Goal: Task Accomplishment & Management: Manage account settings

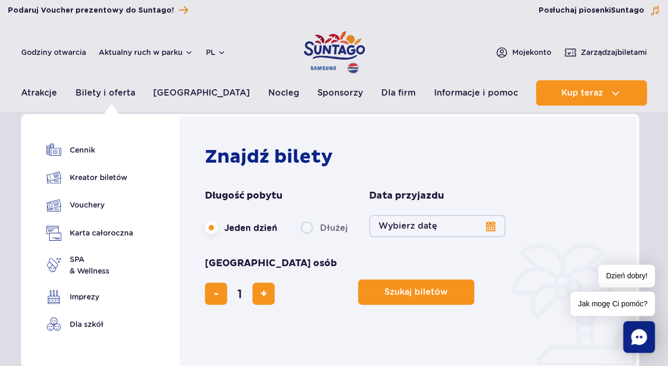
click at [111, 181] on link "Kreator biletów" at bounding box center [89, 177] width 87 height 15
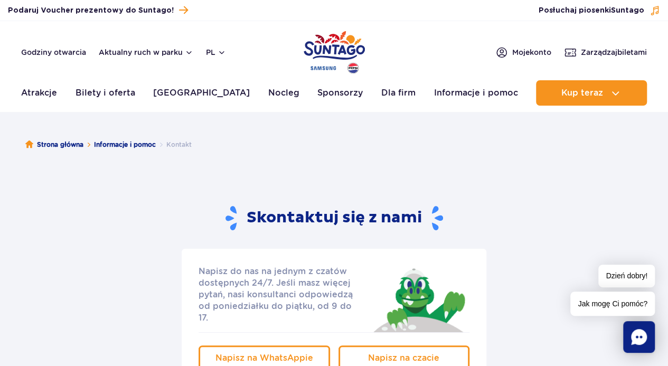
click at [581, 51] on span "Zarządzaj biletami" at bounding box center [614, 52] width 66 height 11
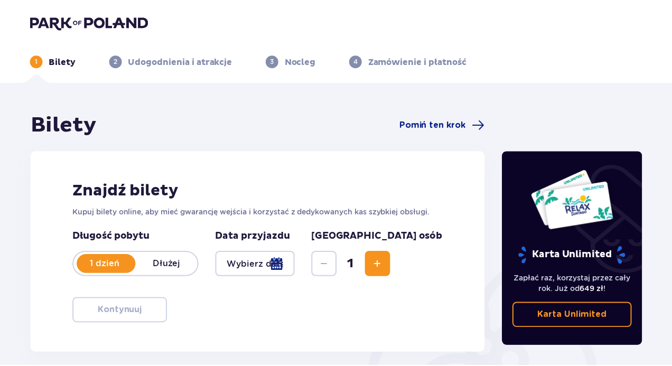
scroll to position [228, 0]
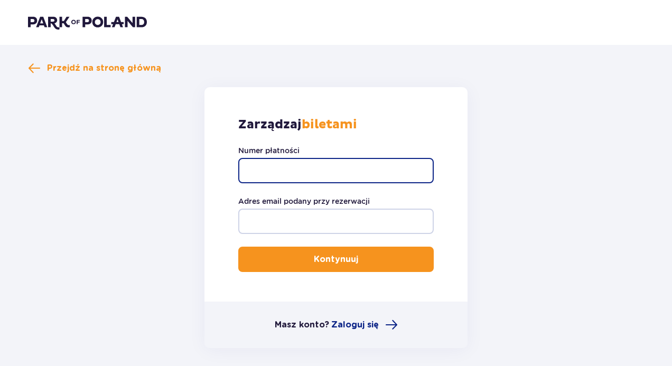
click at [346, 167] on input "Numer płatności" at bounding box center [335, 170] width 195 height 25
paste input "TR-VRC-FKT8K4X"
type input "TR-VRC-FKT8K4X"
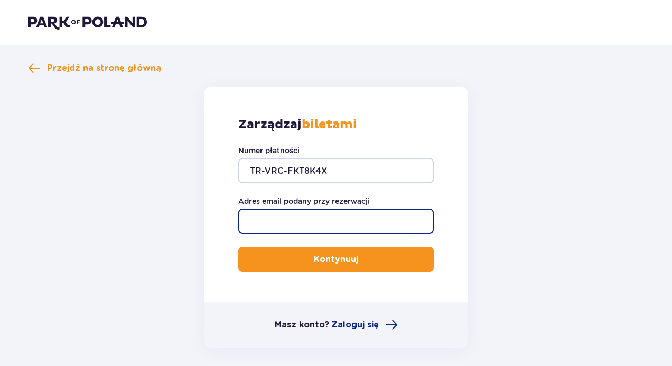
click at [312, 229] on input "Adres email podany przy rezerwacji" at bounding box center [335, 221] width 195 height 25
type input "[PERSON_NAME][EMAIL_ADDRESS][DOMAIN_NAME]"
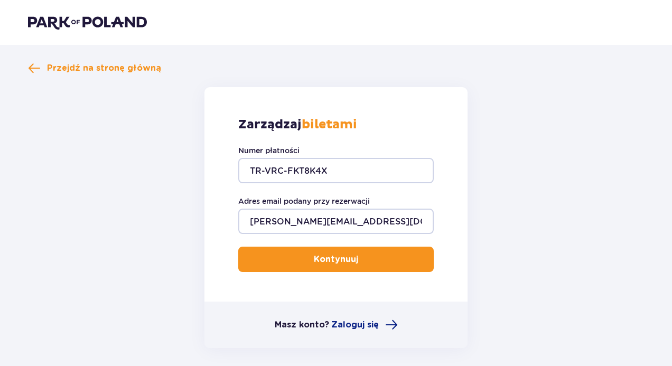
click at [324, 262] on p "Kontynuuj" at bounding box center [336, 259] width 44 height 12
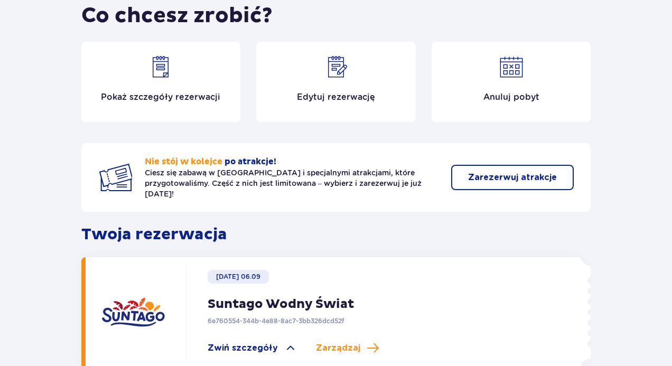
click at [164, 88] on div "Pokaż szczegóły rezerwacji" at bounding box center [160, 82] width 159 height 80
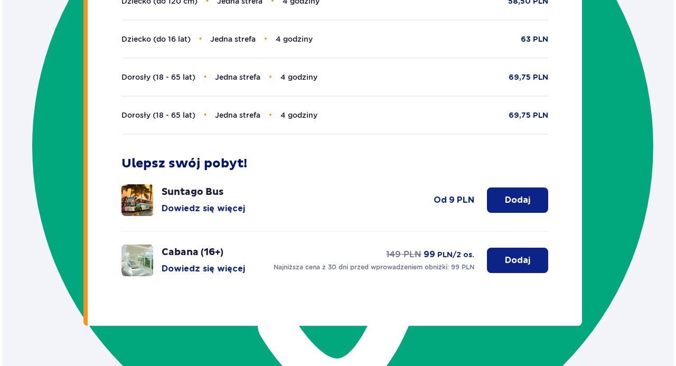
scroll to position [564, 0]
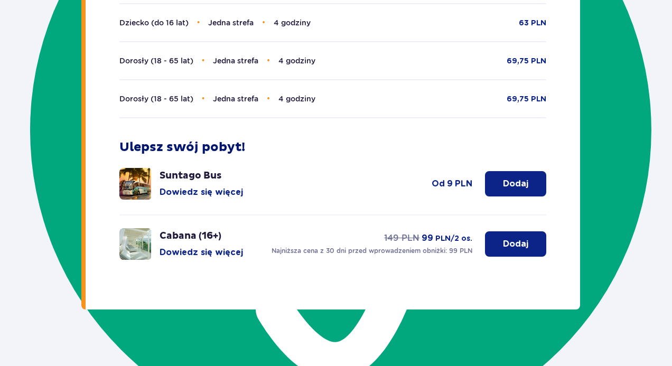
click at [193, 248] on button "Dowiedz się więcej" at bounding box center [200, 253] width 83 height 12
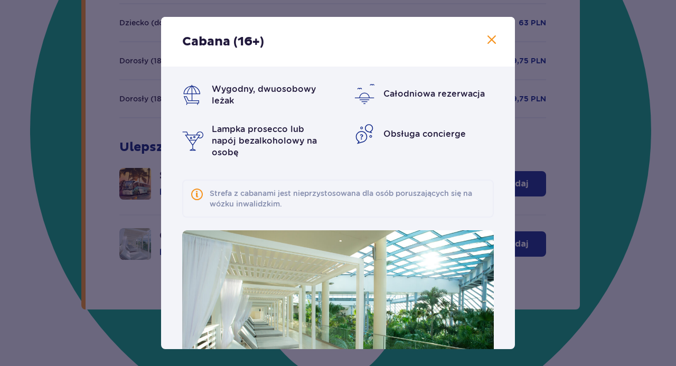
click at [488, 41] on span at bounding box center [491, 40] width 13 height 13
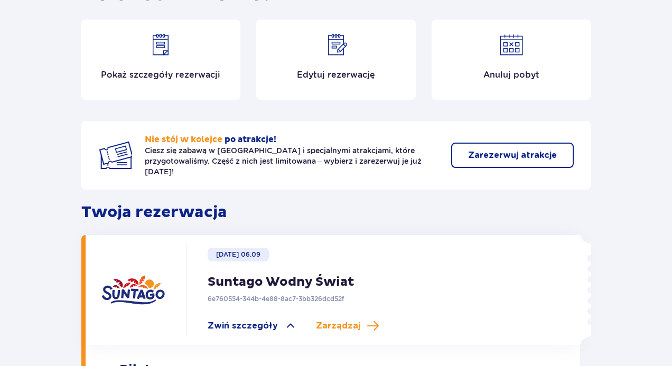
scroll to position [36, 0]
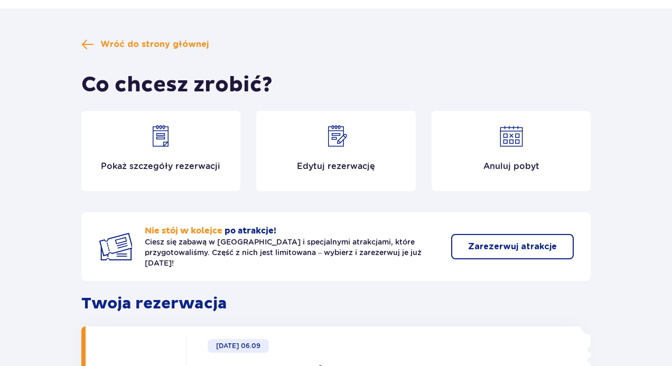
click at [150, 43] on span "Wróć do strony głównej" at bounding box center [154, 45] width 108 height 12
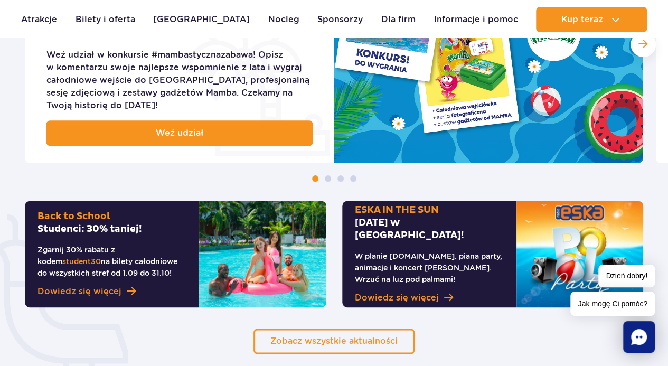
scroll to position [581, 0]
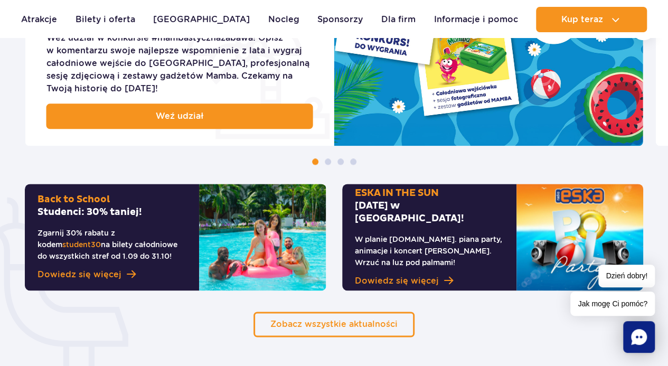
click at [437, 265] on div "ESKA IN THE SUN 6 września w Suntago! W planie m.in. piana party, animacje i ko…" at bounding box center [429, 237] width 174 height 107
click at [445, 276] on span at bounding box center [448, 281] width 9 height 10
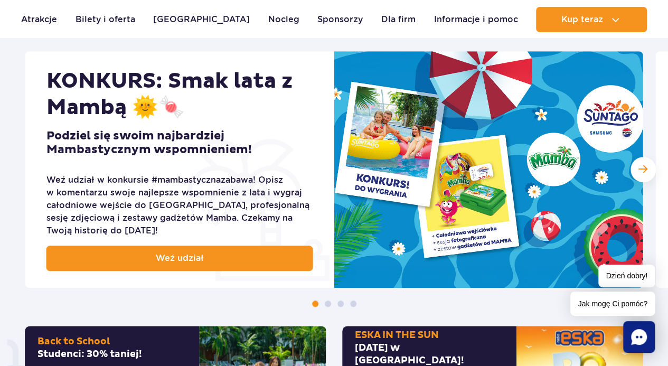
scroll to position [422, 0]
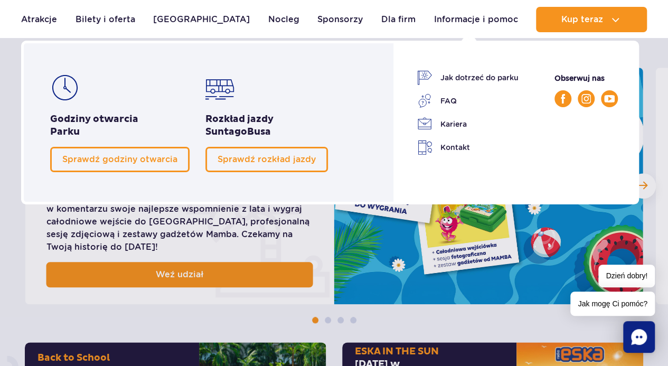
click at [178, 158] on link "Sprawdź godziny otwarcia" at bounding box center [119, 159] width 139 height 25
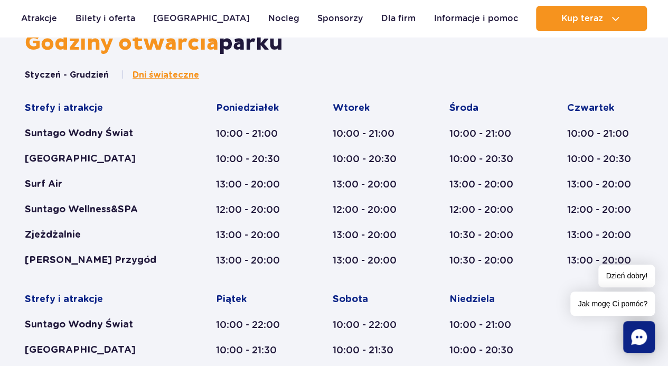
scroll to position [489, 0]
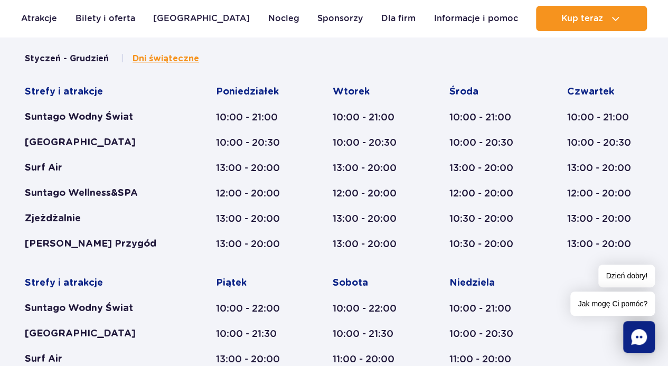
drag, startPoint x: 182, startPoint y: 163, endPoint x: 274, endPoint y: 156, distance: 92.2
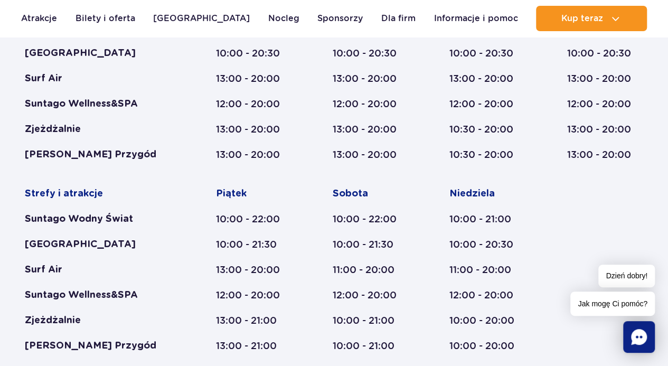
scroll to position [595, 0]
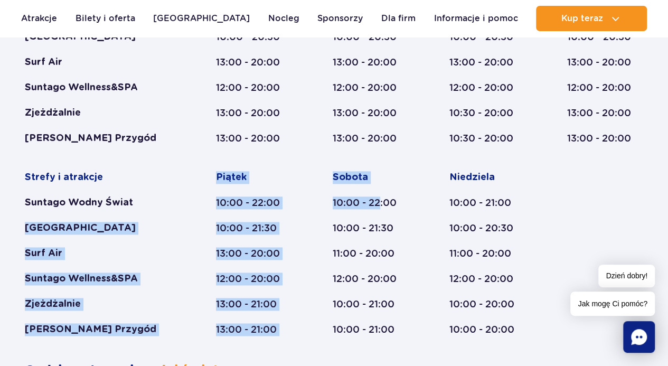
drag, startPoint x: 158, startPoint y: 203, endPoint x: 378, endPoint y: 196, distance: 219.8
type textarea "Crocodile Island Surf Air Suntago Wellness&SPA Zjeżdżalnie Mamba Rzeka Przygód …"
click at [378, 196] on div "Strefy i atrakcje Suntago Wodny Świat Crocodile Island Surf Air Suntago Wellnes…" at bounding box center [334, 158] width 618 height 356
click at [377, 196] on div "10:00 - 22:00" at bounding box center [371, 202] width 76 height 13
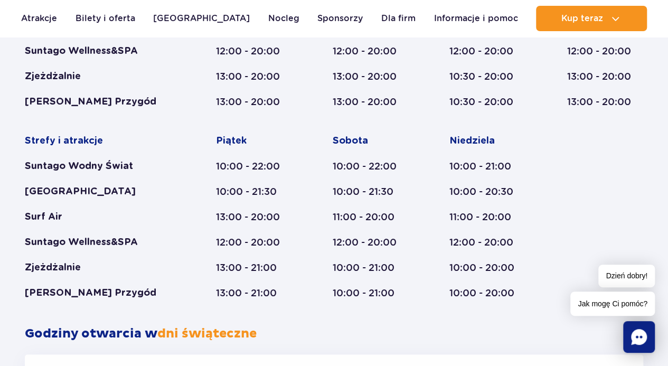
scroll to position [647, 0]
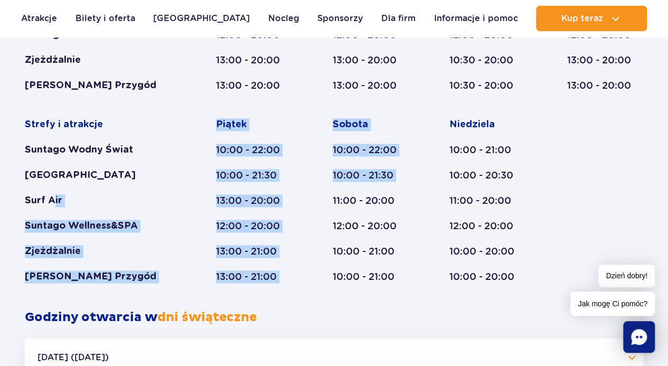
drag, startPoint x: 54, startPoint y: 198, endPoint x: 325, endPoint y: 190, distance: 271.5
click at [325, 190] on div "Strefy i atrakcje Suntago Wodny Świat Crocodile Island Surf Air Suntago Wellnes…" at bounding box center [334, 105] width 618 height 356
click at [330, 191] on div "Strefy i atrakcje Suntago Wodny Świat Crocodile Island Surf Air Suntago Wellnes…" at bounding box center [334, 105] width 618 height 356
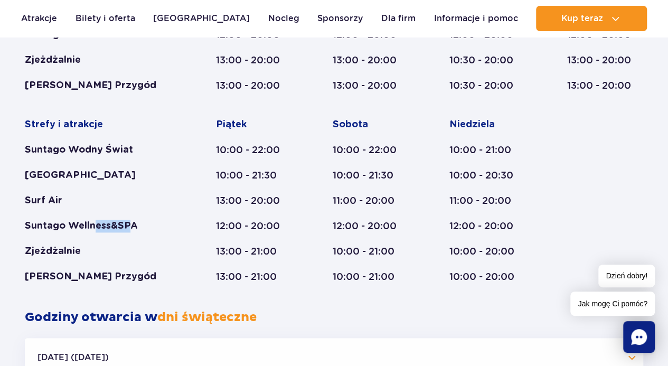
drag, startPoint x: 94, startPoint y: 230, endPoint x: 131, endPoint y: 229, distance: 37.0
click at [131, 229] on div "Suntago Wellness&SPA" at bounding box center [100, 226] width 150 height 13
click at [65, 253] on div "Zjeżdżalnie" at bounding box center [100, 251] width 150 height 13
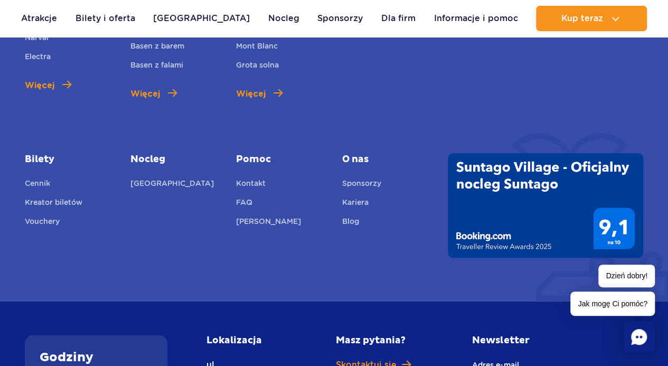
scroll to position [2337, 0]
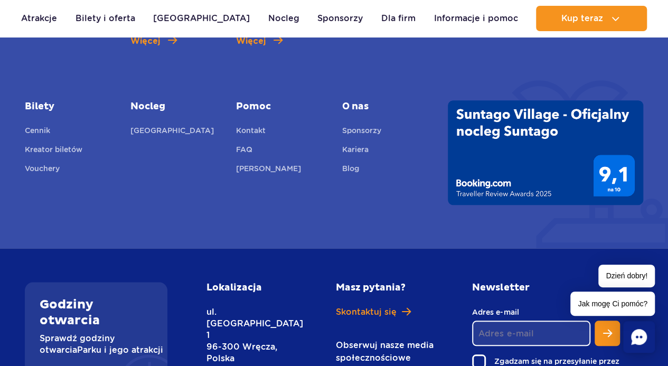
click at [241, 144] on link "FAQ" at bounding box center [244, 151] width 16 height 15
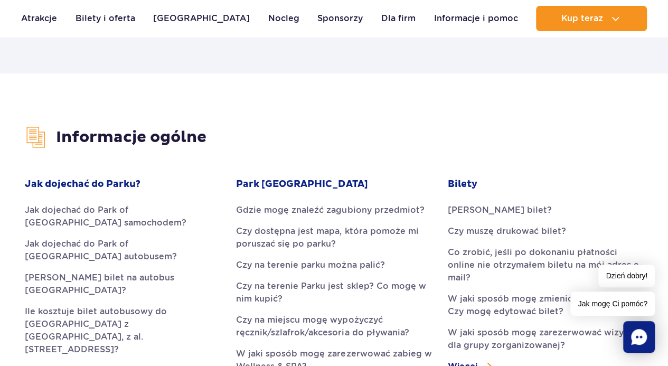
scroll to position [211, 0]
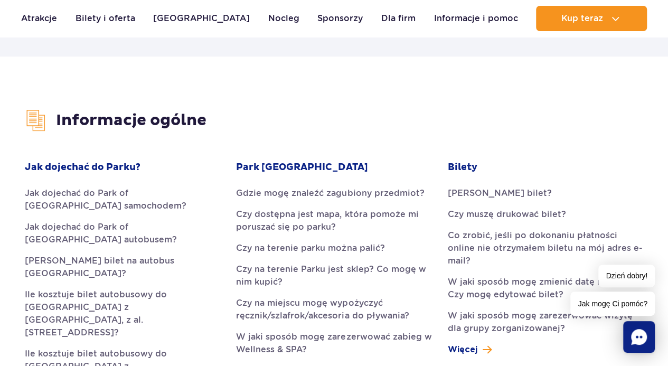
click at [573, 244] on link "Co zrobić, jeśli po dokonaniu płatności online nie otrzymałem biletu na mój adr…" at bounding box center [545, 248] width 195 height 38
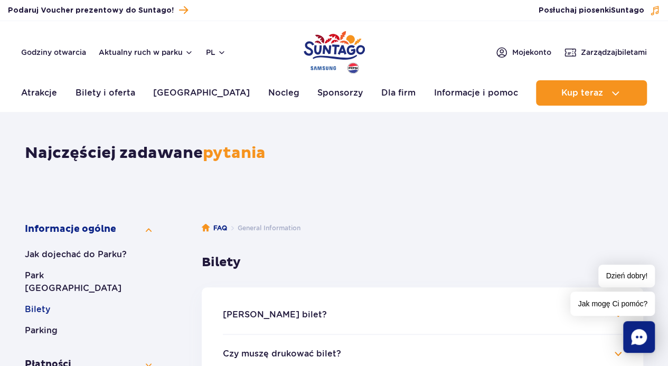
click at [529, 51] on span "Moje konto" at bounding box center [531, 52] width 39 height 11
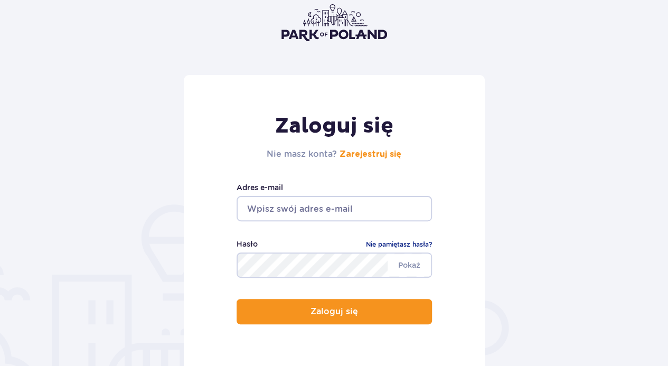
scroll to position [53, 0]
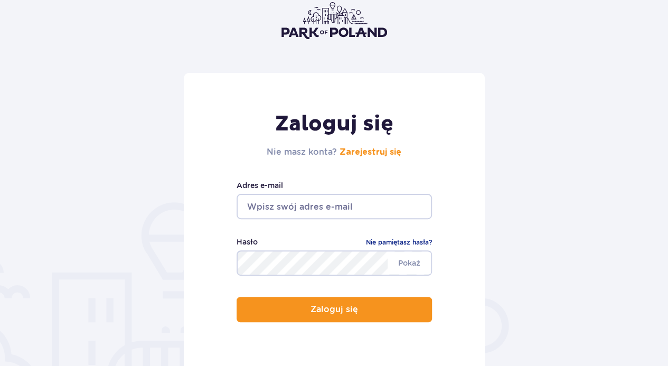
click at [361, 151] on link "Zarejestruj się" at bounding box center [371, 152] width 62 height 8
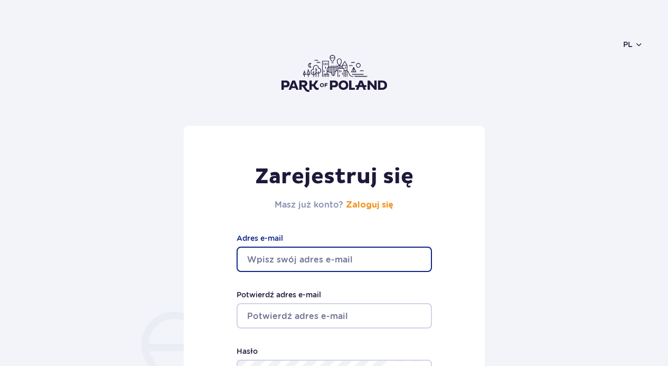
click at [305, 247] on input "Adres e-mail" at bounding box center [334, 259] width 195 height 25
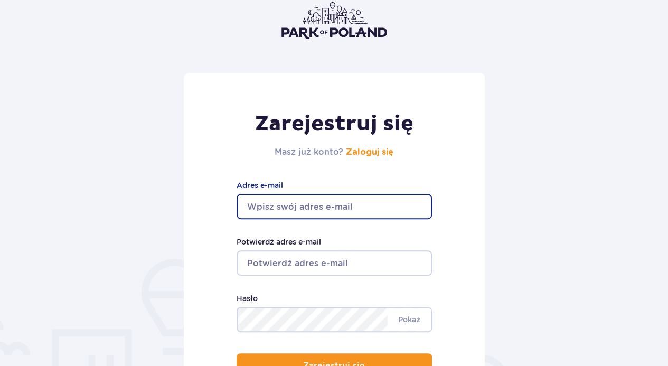
scroll to position [228, 0]
type input "[PERSON_NAME][EMAIL_ADDRESS][DOMAIN_NAME]"
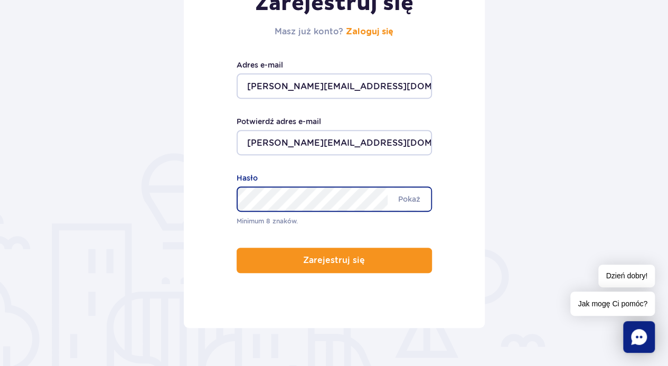
click at [303, 213] on div "Minimum 8 znaków. Pokaż Hasło" at bounding box center [334, 199] width 195 height 54
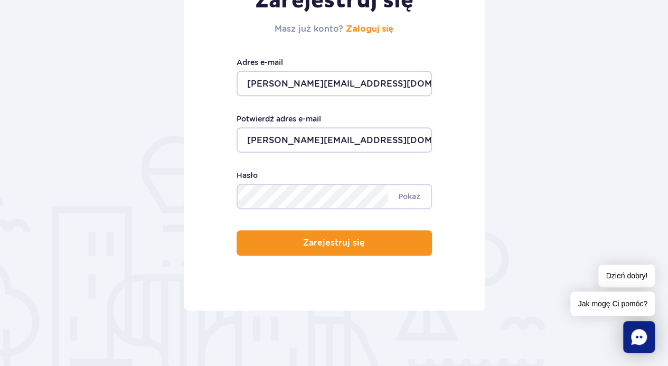
scroll to position [161, 0]
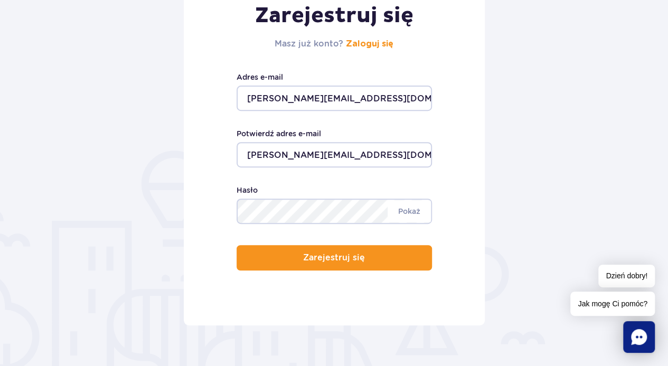
click at [352, 255] on p "Zarejestruj się" at bounding box center [334, 258] width 62 height 10
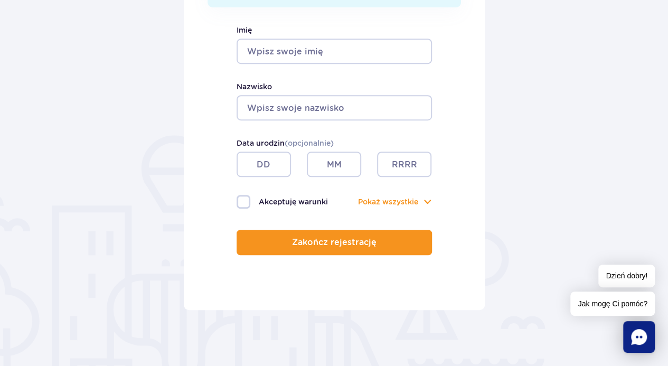
scroll to position [211, 0]
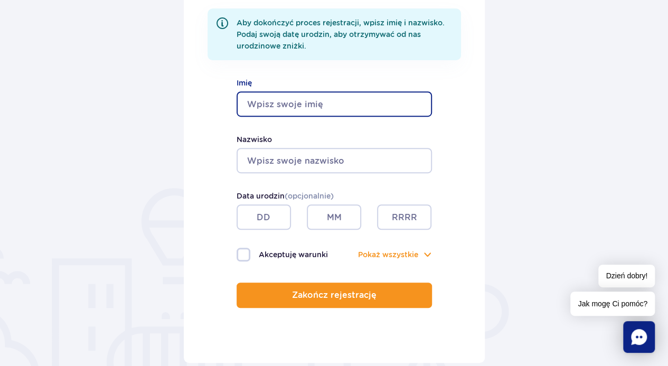
click at [299, 108] on input "Imię" at bounding box center [334, 103] width 195 height 25
type input "[PERSON_NAME]"
type input "TYRAJSKI"
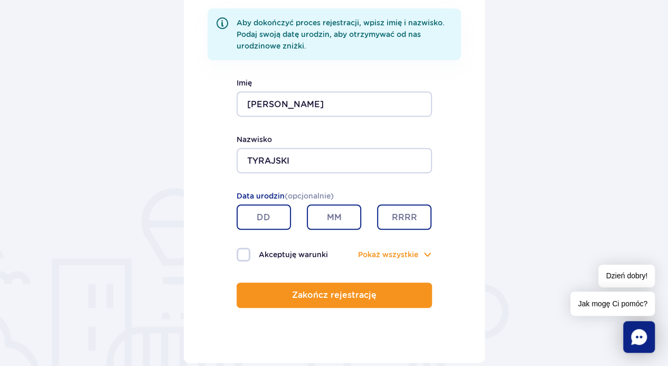
click at [269, 219] on input "text" at bounding box center [264, 216] width 54 height 25
type input "22"
click at [321, 216] on input "text" at bounding box center [334, 216] width 54 height 25
type input "09"
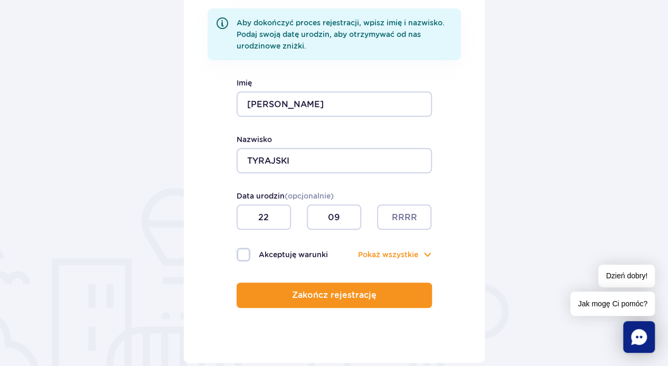
click at [406, 232] on div "Akceptuję warunki Pokaż Pokaż wszystkie Akceptuję politykę prywatności Akceptuj…" at bounding box center [334, 246] width 195 height 32
click at [400, 224] on input "text" at bounding box center [404, 216] width 54 height 25
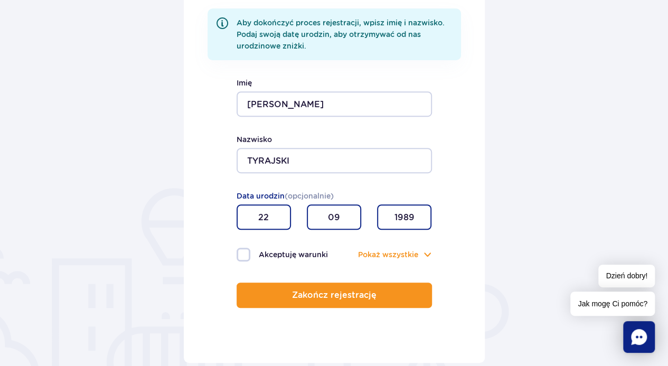
type input "1989"
click at [258, 251] on label "Akceptuję warunki" at bounding box center [286, 255] width 98 height 14
click at [248, 250] on input "Akceptuję warunki" at bounding box center [243, 249] width 12 height 2
checkbox input "true"
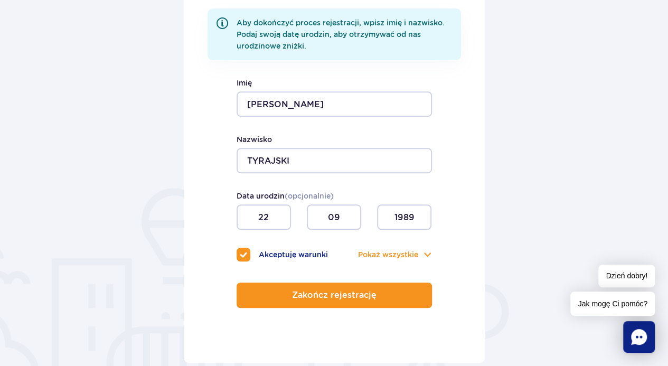
click at [309, 291] on p "Zakończ rejestrację" at bounding box center [334, 295] width 84 height 10
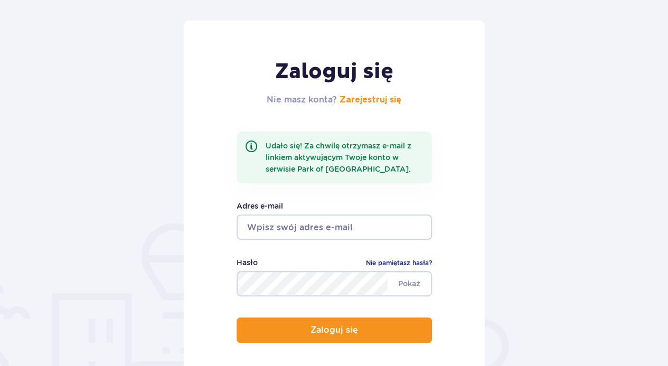
scroll to position [228, 0]
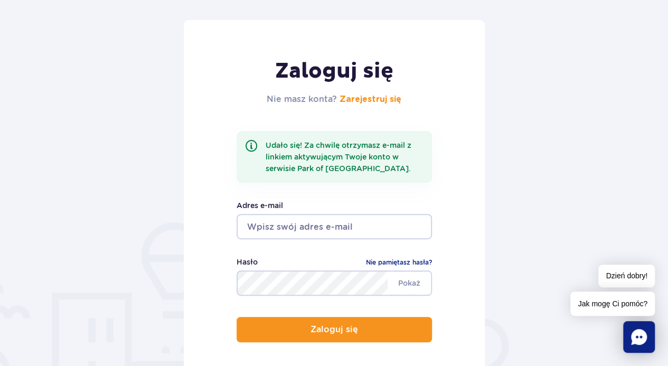
type input "[PERSON_NAME][EMAIL_ADDRESS][DOMAIN_NAME]"
click at [336, 330] on p "Zaloguj się" at bounding box center [334, 330] width 48 height 10
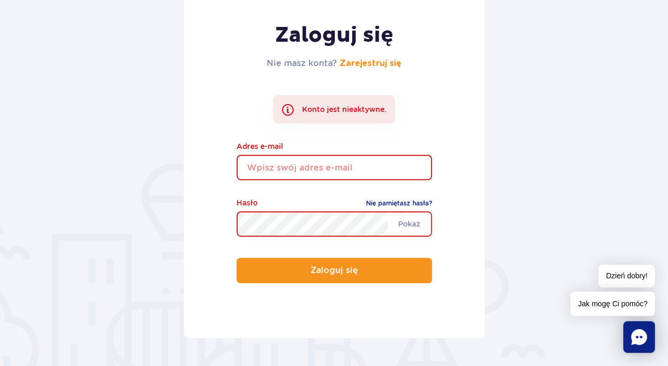
scroll to position [158, 0]
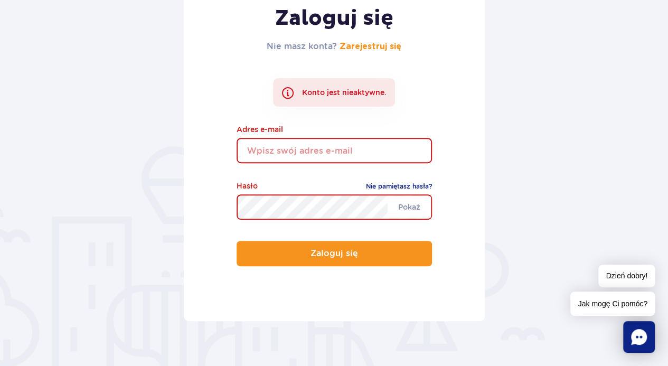
type input "[PERSON_NAME][EMAIL_ADDRESS][DOMAIN_NAME]"
click at [334, 91] on div "Konto jest nieaktywne." at bounding box center [334, 92] width 122 height 29
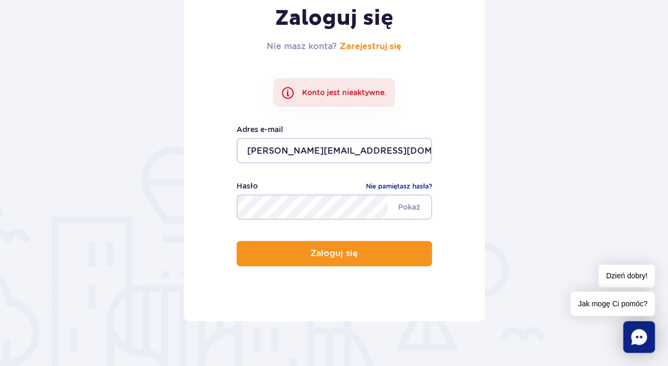
click at [408, 206] on span "Pokaż" at bounding box center [409, 207] width 43 height 22
click at [408, 206] on span "Ukryj" at bounding box center [410, 207] width 41 height 22
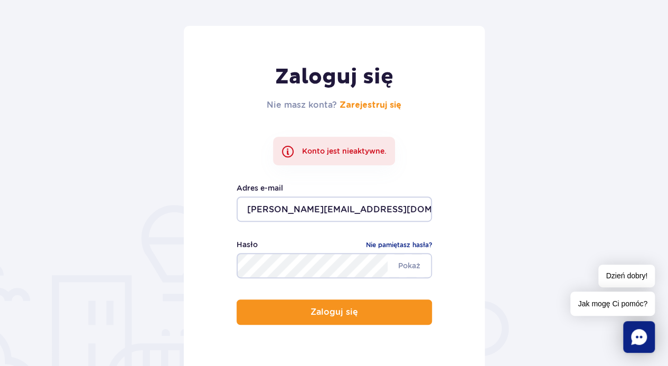
scroll to position [0, 0]
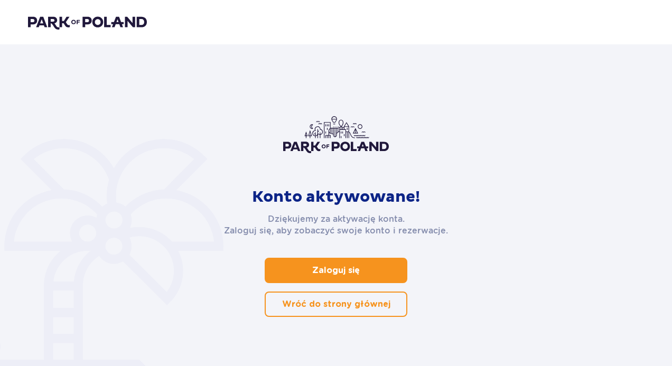
click at [340, 274] on p "Zaloguj się" at bounding box center [336, 271] width 48 height 12
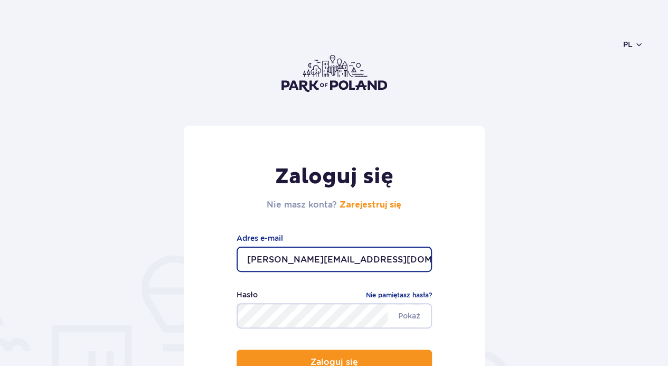
click at [364, 361] on button "Zaloguj się" at bounding box center [334, 362] width 195 height 25
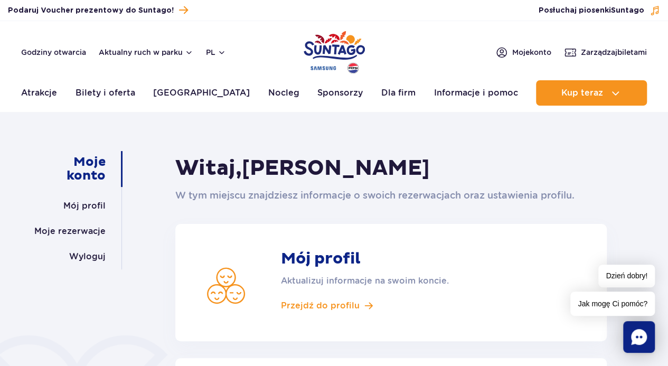
click at [583, 49] on span "Zarządzaj biletami" at bounding box center [614, 52] width 66 height 11
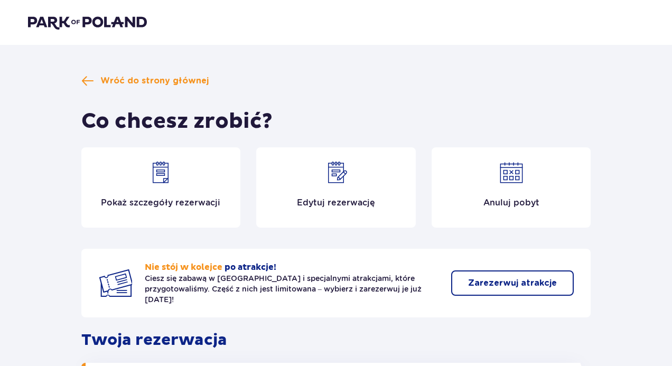
scroll to position [228, 0]
click at [192, 195] on div "Pokaż szczegóły rezerwacji" at bounding box center [160, 187] width 159 height 80
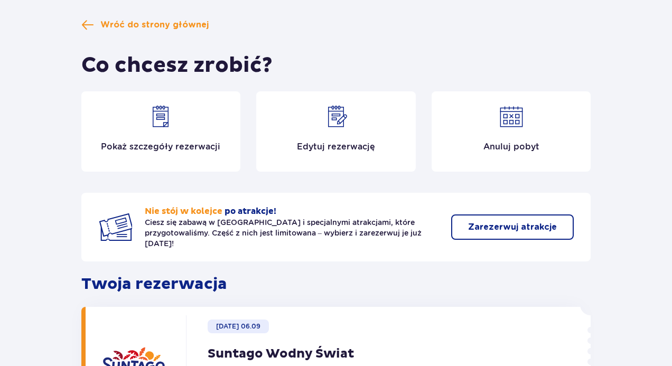
scroll to position [44, 0]
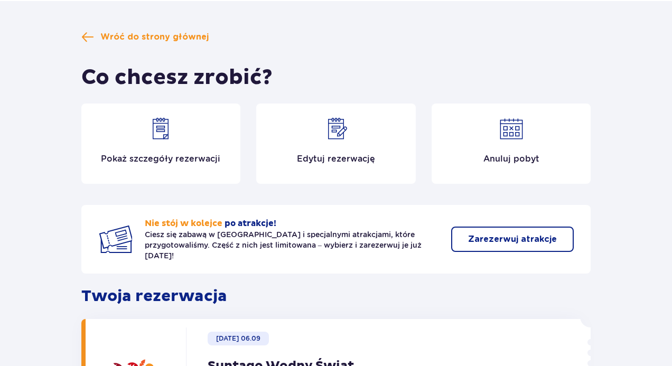
click at [102, 35] on span "Wróć do strony głównej" at bounding box center [154, 37] width 108 height 12
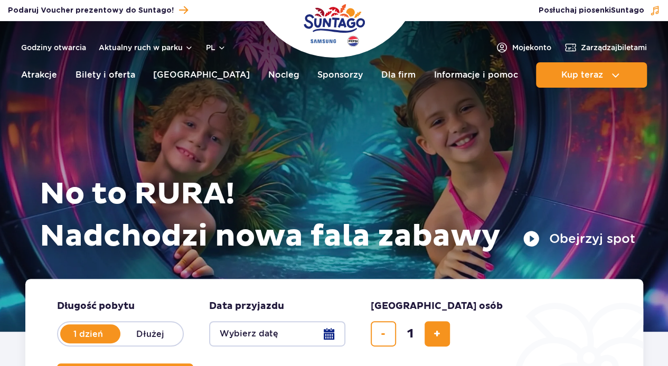
scroll to position [228, 0]
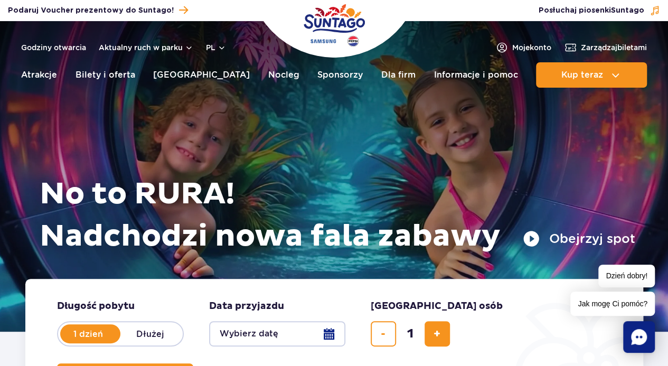
click at [526, 50] on span "Moje konto" at bounding box center [531, 47] width 39 height 11
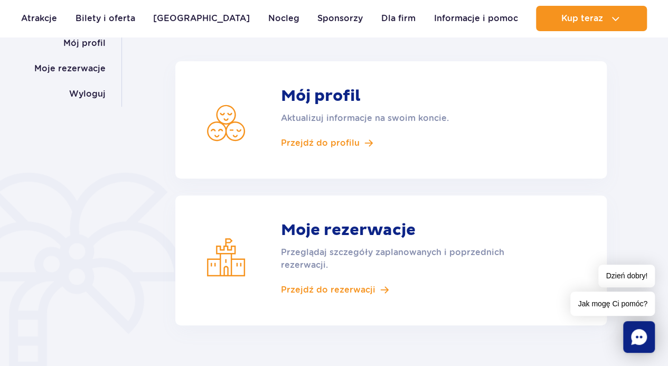
scroll to position [158, 0]
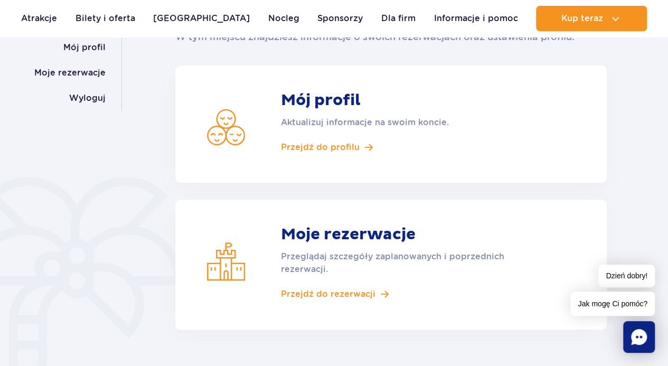
click at [345, 293] on span "Przejdź do rezerwacji" at bounding box center [328, 294] width 95 height 12
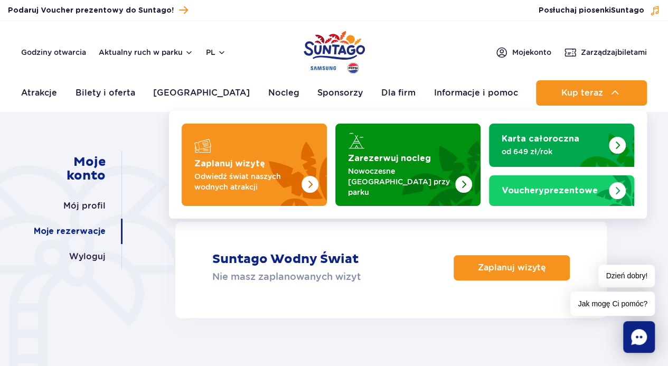
click at [615, 143] on img "Karta całoroczna" at bounding box center [617, 145] width 17 height 17
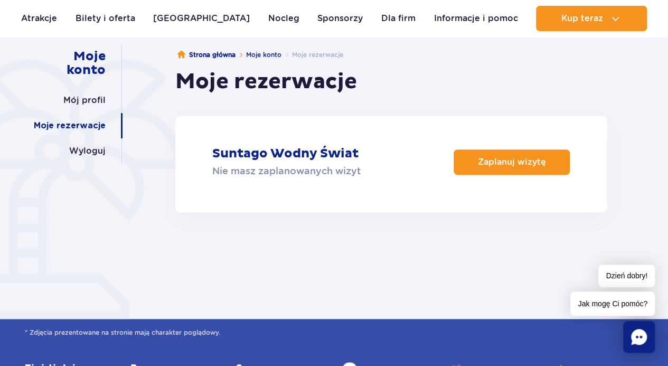
scroll to position [158, 0]
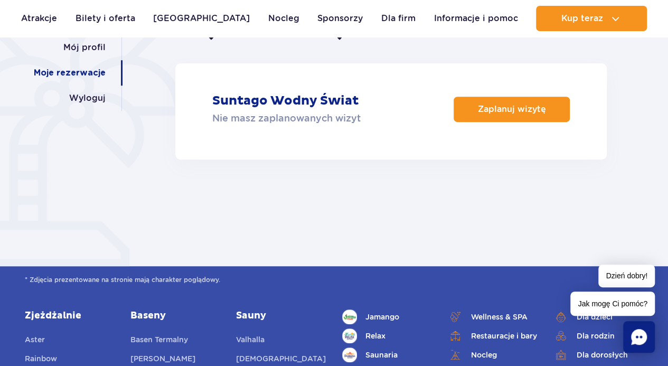
click at [501, 109] on p "Zaplanuj wizytę" at bounding box center [512, 109] width 68 height 10
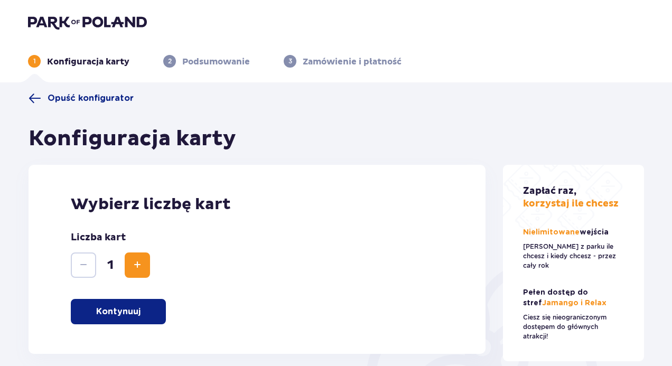
scroll to position [228, 0]
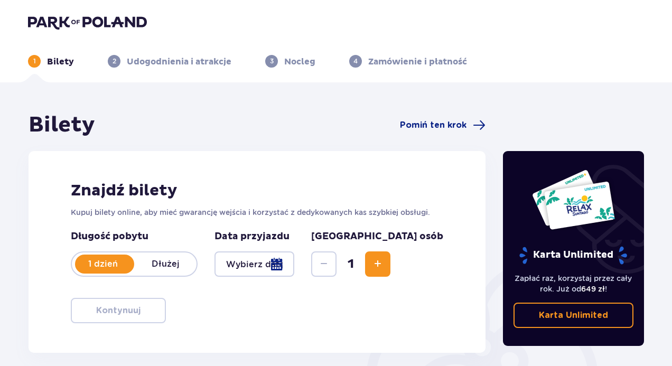
scroll to position [228, 0]
click at [52, 17] on img at bounding box center [87, 22] width 119 height 15
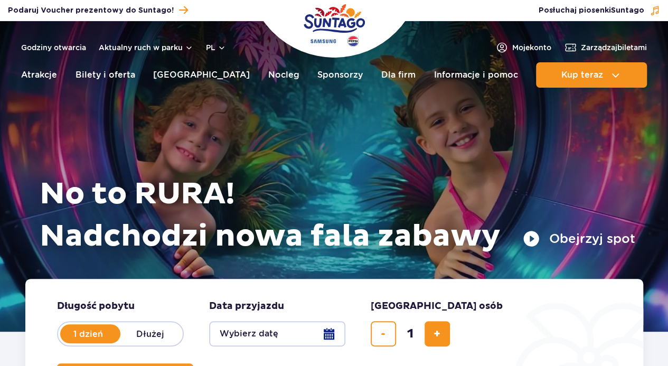
scroll to position [228, 0]
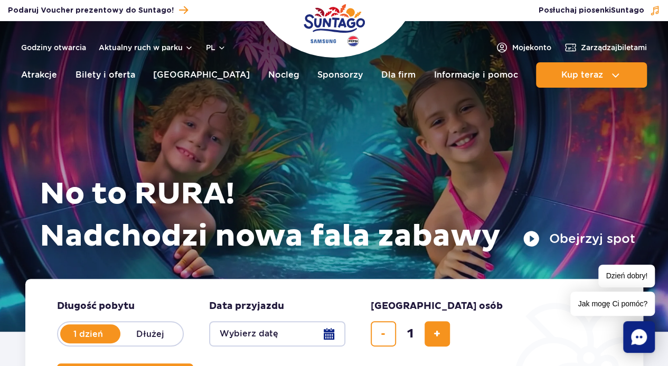
click at [593, 48] on span "Zarządzaj biletami" at bounding box center [614, 47] width 66 height 11
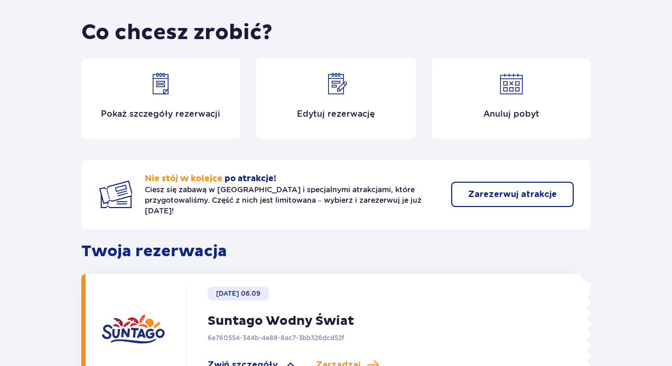
scroll to position [106, 0]
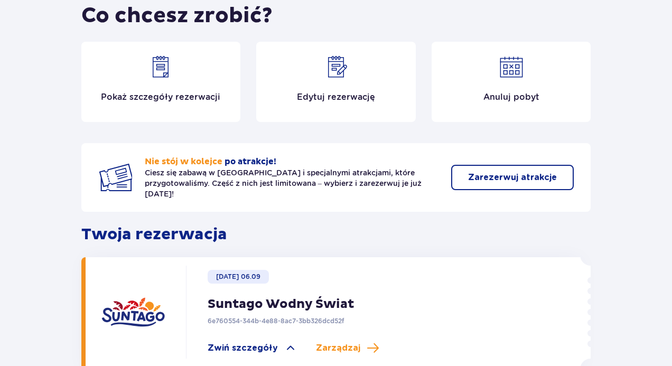
click at [480, 172] on p "Zarezerwuj atrakcje" at bounding box center [512, 178] width 89 height 12
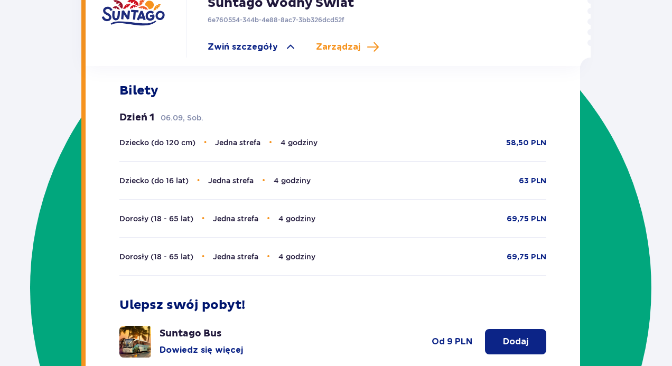
scroll to position [406, 0]
click at [304, 141] on div "Dziecko (do 120 cm) • Jedna strefa • 4 godziny 58,50 PLN Dziecko (do 16 lat) • …" at bounding box center [332, 206] width 427 height 139
drag, startPoint x: 168, startPoint y: 107, endPoint x: 157, endPoint y: 106, distance: 11.2
click at [168, 113] on p "06.09, Sob." at bounding box center [182, 118] width 43 height 11
click at [148, 86] on p "Bilety" at bounding box center [138, 91] width 39 height 16
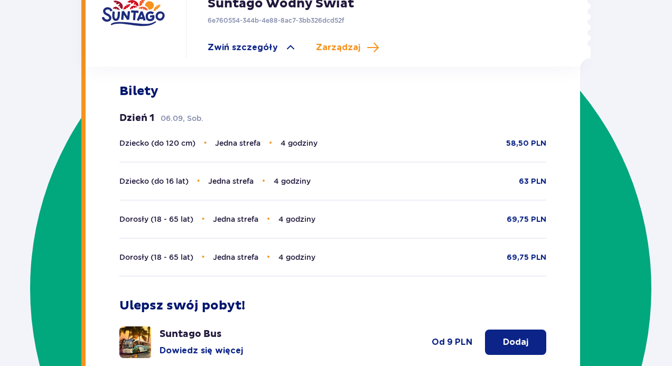
click at [162, 98] on div "Bilety Dzień 1 06.09, Sob. Dziecko (do 120 cm) • Jedna strefa • 4 godziny 58,50…" at bounding box center [332, 179] width 427 height 193
type textarea "06.09"
click at [162, 99] on div "Bilety Dzień 1 06.09, Sob. Dziecko (do 120 cm) • Jedna strefa • 4 godziny 58,50…" at bounding box center [332, 179] width 427 height 193
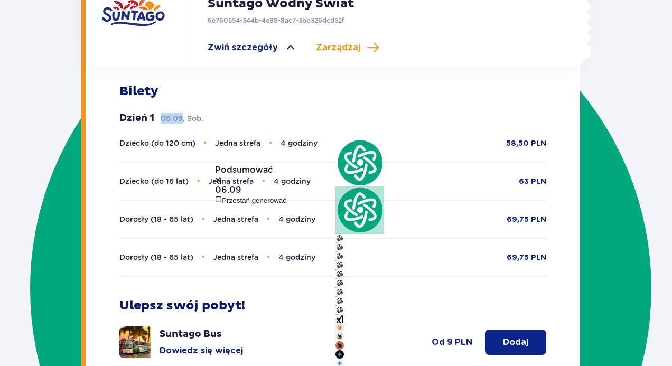
scroll to position [262, 0]
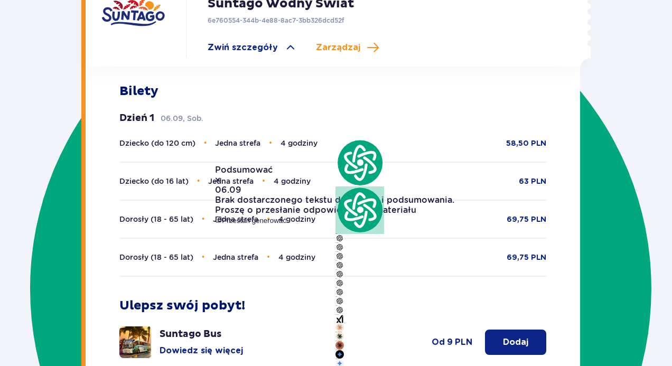
click at [304, 112] on div "Dzień 1 06.09, Sob. Dziecko (do 120 cm) • Jedna strefa • 4 godziny 58,50 PLN Dz…" at bounding box center [332, 194] width 427 height 165
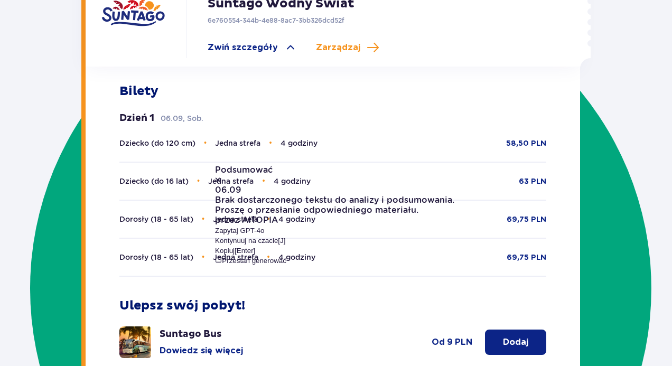
click at [220, 176] on icon at bounding box center [217, 179] width 5 height 7
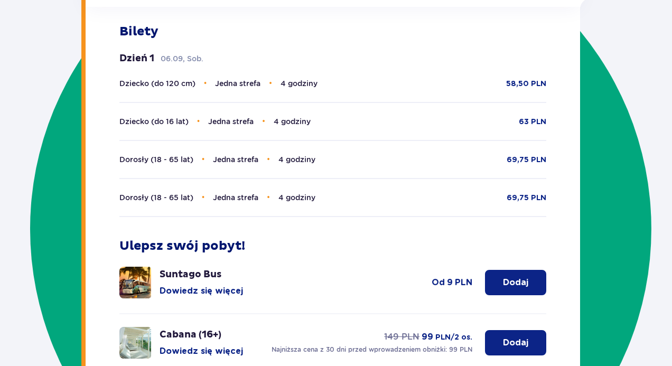
scroll to position [353, 0]
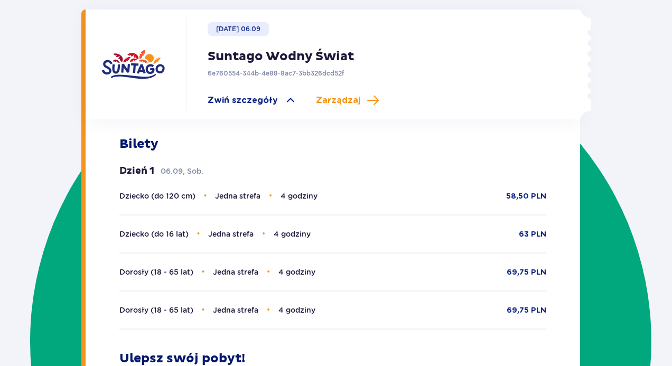
click at [278, 69] on p "6e760554-344b-4e88-8ac7-3bb326dcd52f" at bounding box center [276, 74] width 137 height 10
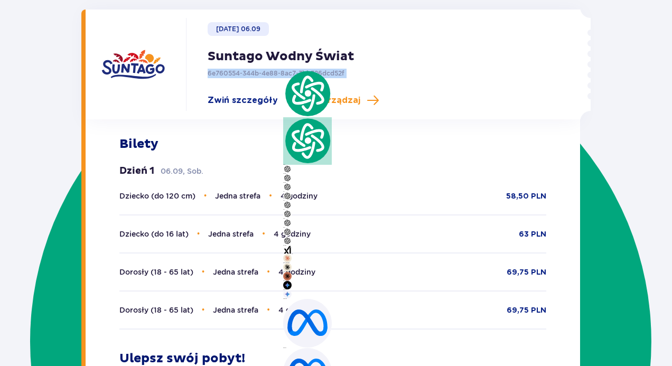
click at [278, 69] on p "6e760554-344b-4e88-8ac7-3bb326dcd52f" at bounding box center [276, 74] width 137 height 10
drag, startPoint x: 248, startPoint y: 123, endPoint x: 278, endPoint y: 104, distance: 35.6
click at [248, 123] on div "Bilety Dzień 1 06.09, Sob. Dziecko (do 120 cm) • Jedna strefa • 4 godziny 58,50…" at bounding box center [333, 319] width 495 height 401
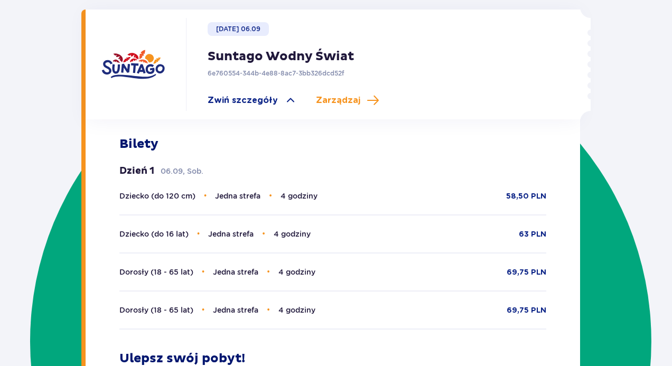
click at [286, 94] on span at bounding box center [290, 100] width 13 height 13
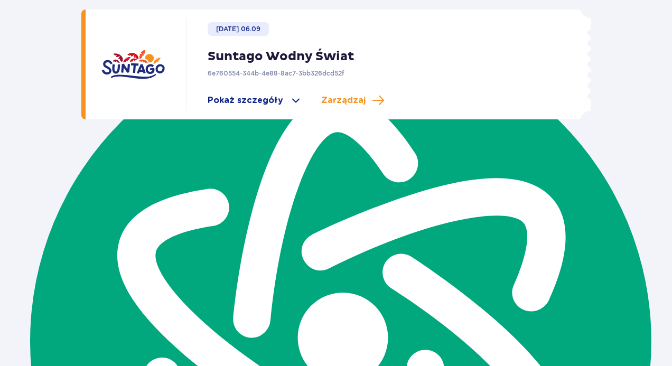
scroll to position [161, 0]
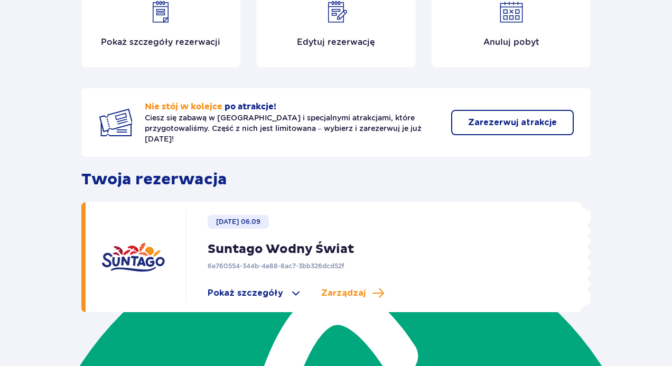
click at [242, 217] on p "Sobota 06.09" at bounding box center [238, 222] width 44 height 10
click at [243, 217] on p "Sobota 06.09" at bounding box center [238, 222] width 44 height 10
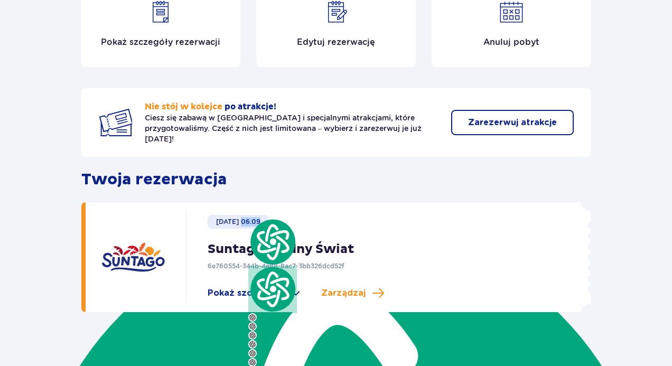
click at [244, 217] on p "Sobota 06.09" at bounding box center [238, 222] width 44 height 10
click at [230, 217] on p "Sobota 06.09" at bounding box center [238, 222] width 44 height 10
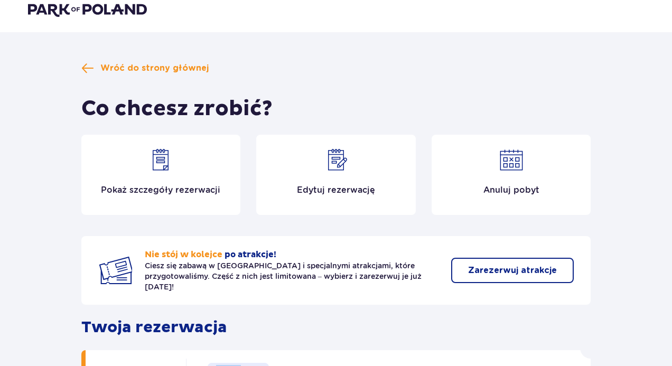
scroll to position [0, 0]
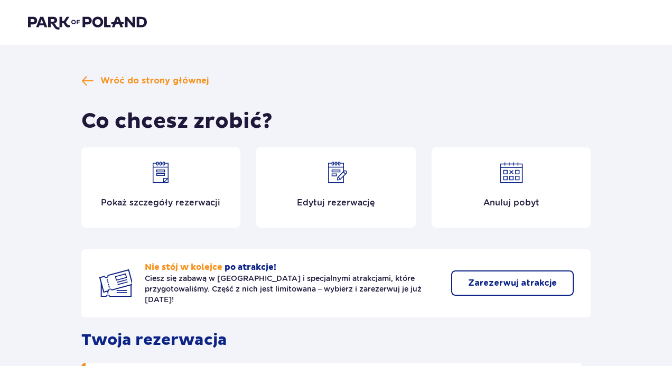
click at [91, 77] on span at bounding box center [87, 80] width 13 height 13
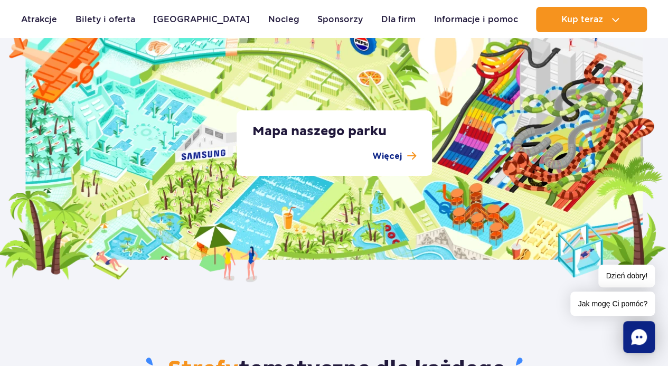
scroll to position [2059, 0]
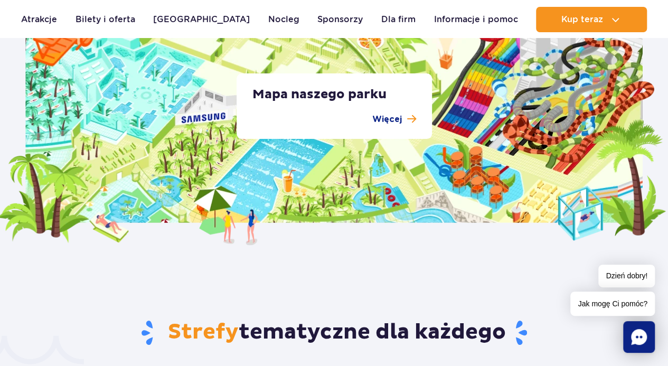
click at [396, 121] on p "Więcej" at bounding box center [387, 119] width 30 height 13
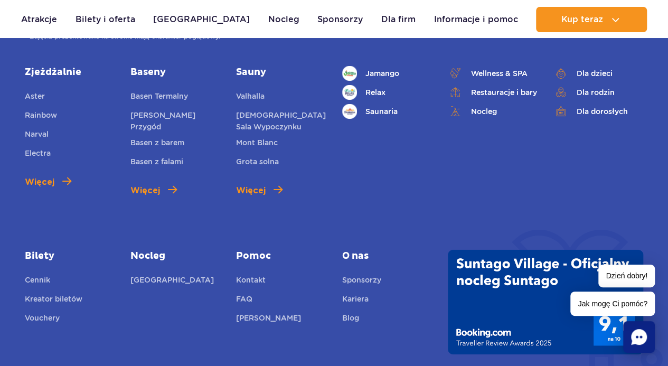
scroll to position [3749, 0]
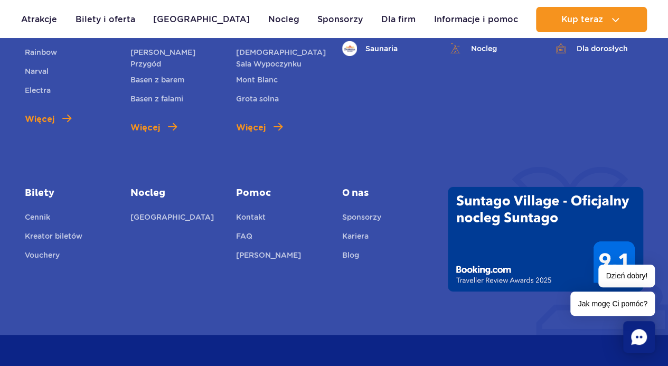
click at [250, 234] on link "FAQ" at bounding box center [244, 237] width 16 height 15
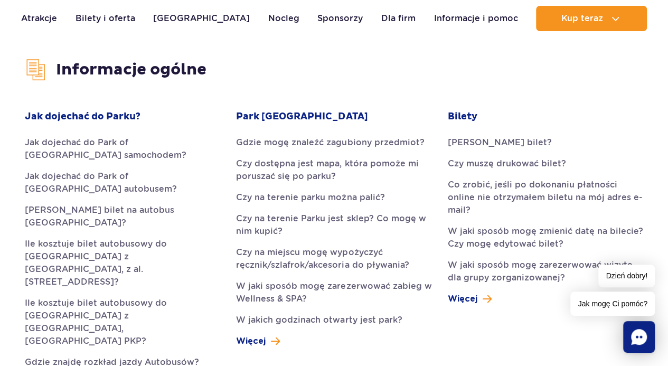
scroll to position [264, 0]
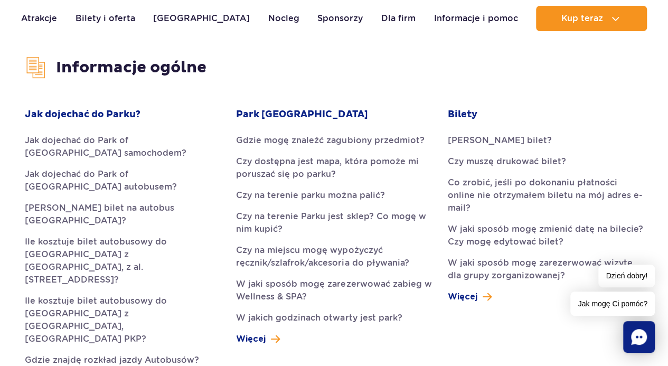
click at [485, 290] on span at bounding box center [487, 296] width 9 height 13
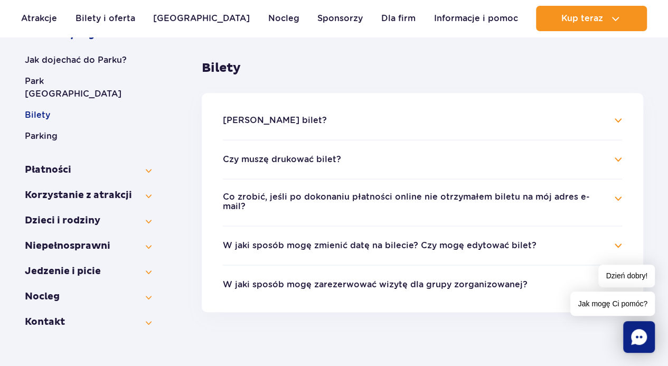
scroll to position [211, 0]
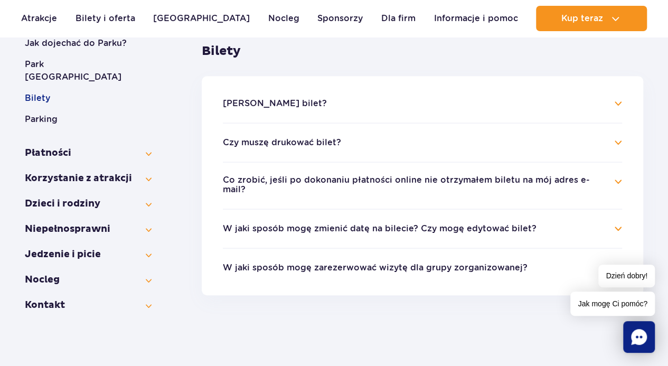
click at [146, 147] on button "Płatności" at bounding box center [88, 153] width 127 height 13
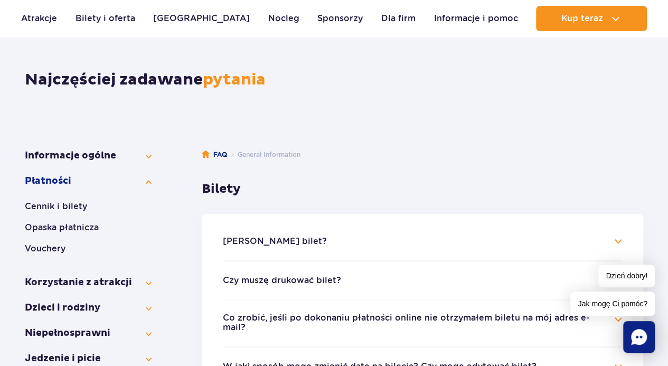
scroll to position [106, 0]
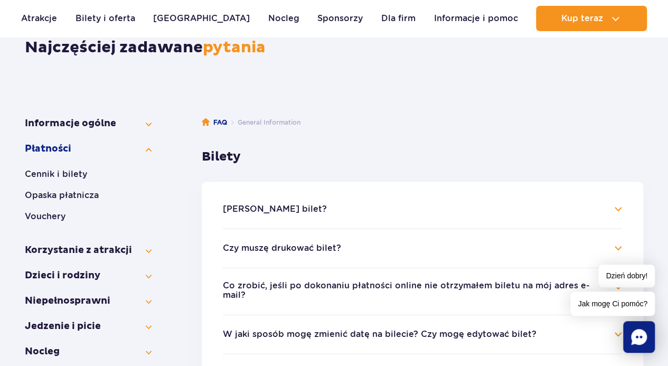
click at [617, 208] on h4 "Jak kupić bilet?" at bounding box center [422, 209] width 399 height 13
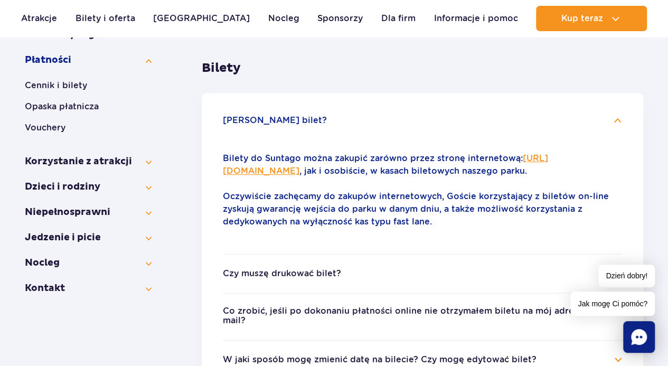
scroll to position [211, 0]
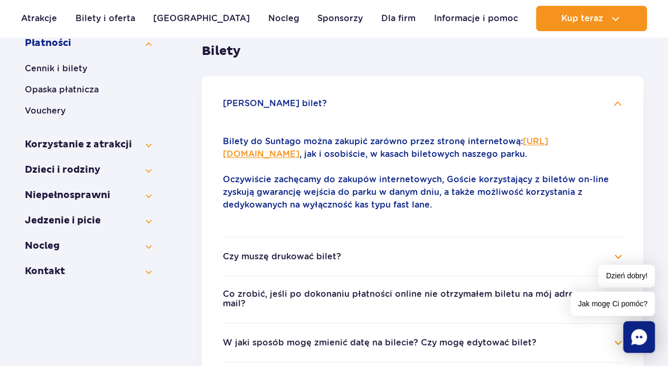
click at [369, 262] on li "Czy muszę drukować bilet? Nie, bilet on-line do naszego parku możesz pokazać w …" at bounding box center [422, 256] width 399 height 39
click at [317, 261] on button "Czy muszę drukować bilet?" at bounding box center [282, 257] width 118 height 10
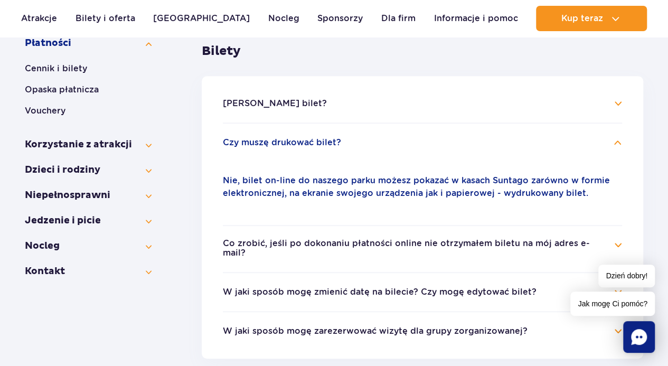
click at [615, 245] on h4 "Co zrobić, jeśli po dokonaniu płatności online nie otrzymałem biletu na mój adr…" at bounding box center [422, 249] width 399 height 21
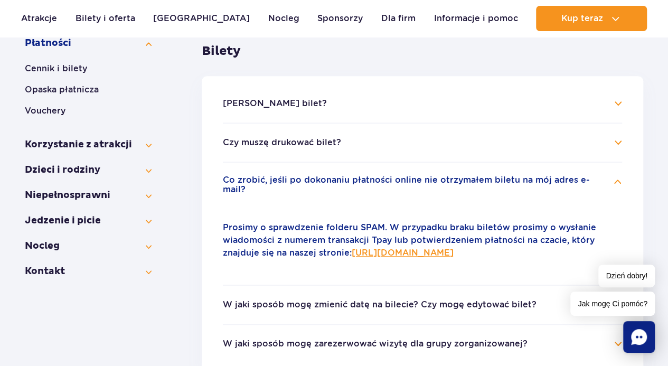
click at [391, 193] on li "Co zrobić, jeśli po dokonaniu płatności online nie otrzymałem biletu na mój adr…" at bounding box center [422, 223] width 399 height 123
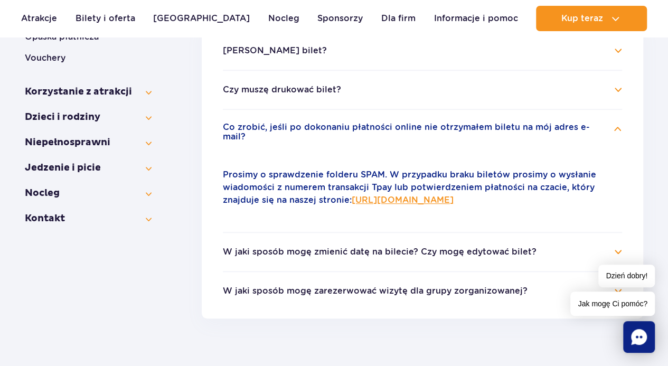
click at [416, 235] on li "W jaki sposób mogę zmienić datę na bilecie? Czy mogę edytować bilet? Możesz to …" at bounding box center [422, 251] width 399 height 39
click at [414, 247] on button "W jaki sposób mogę zmienić datę na bilecie? Czy mogę edytować bilet?" at bounding box center [380, 252] width 314 height 10
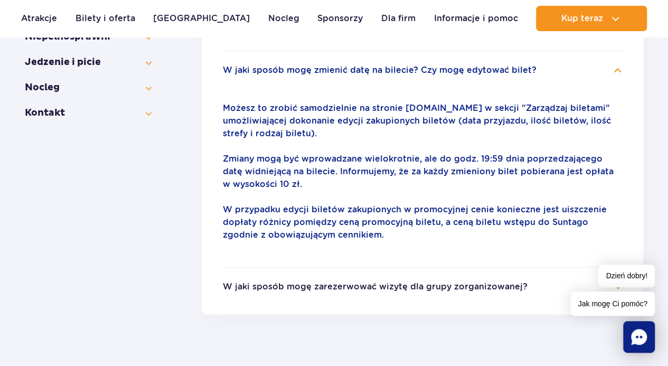
scroll to position [211, 0]
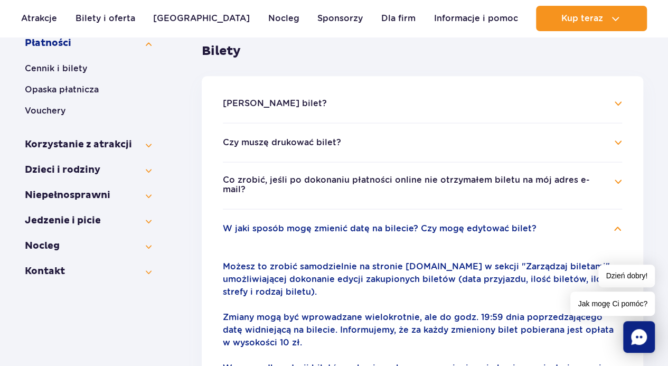
click at [636, 340] on icon "Chat" at bounding box center [639, 337] width 16 height 16
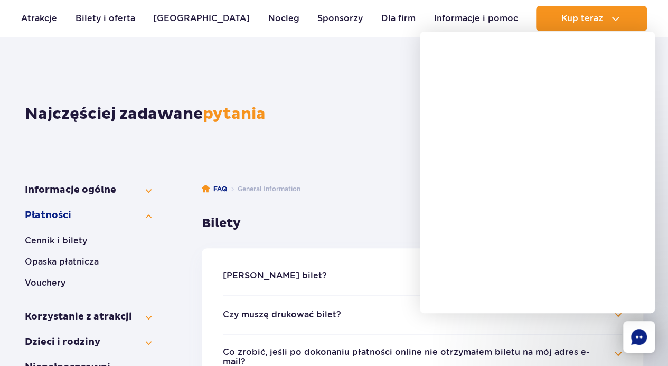
scroll to position [53, 0]
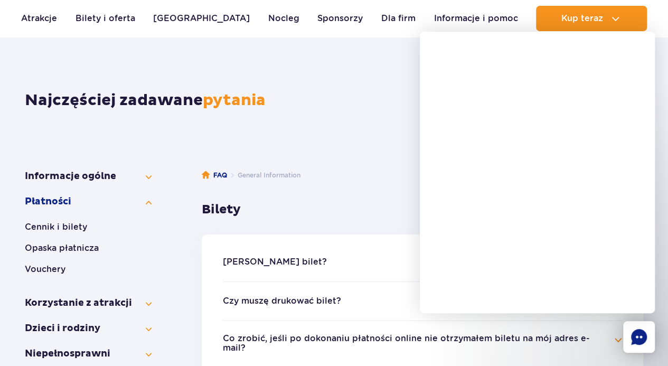
click at [391, 99] on h1 "Najczęściej zadawane pytania" at bounding box center [334, 100] width 618 height 19
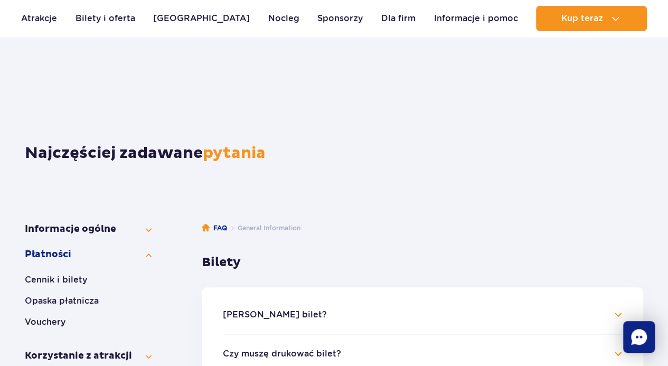
scroll to position [0, 0]
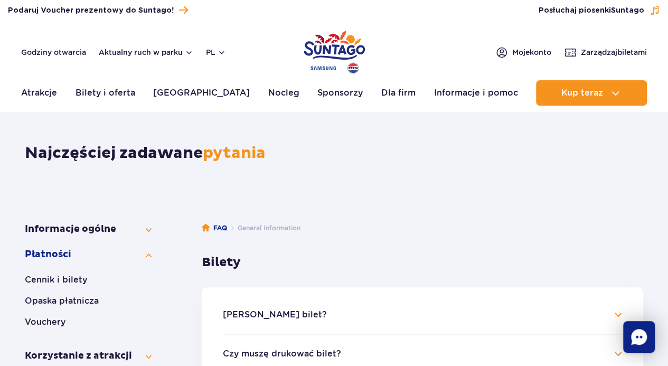
click at [536, 51] on span "Moje konto" at bounding box center [531, 52] width 39 height 11
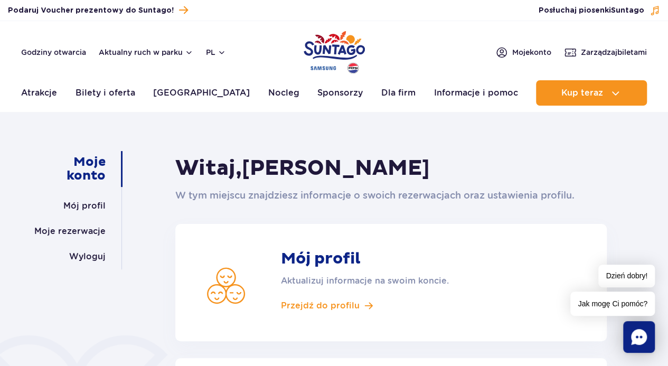
click at [84, 231] on link "Moje rezerwacje" at bounding box center [69, 231] width 71 height 25
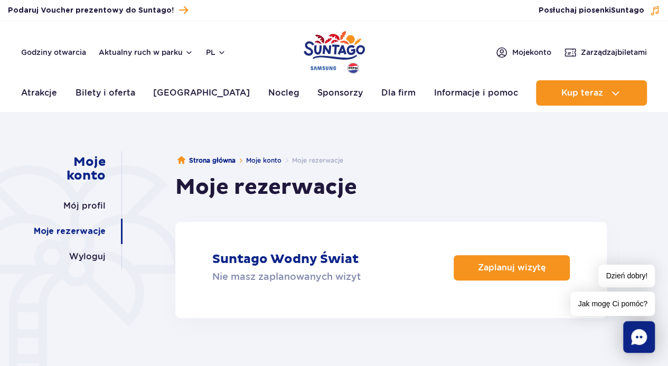
click at [586, 50] on span "Zarządzaj biletami" at bounding box center [614, 52] width 66 height 11
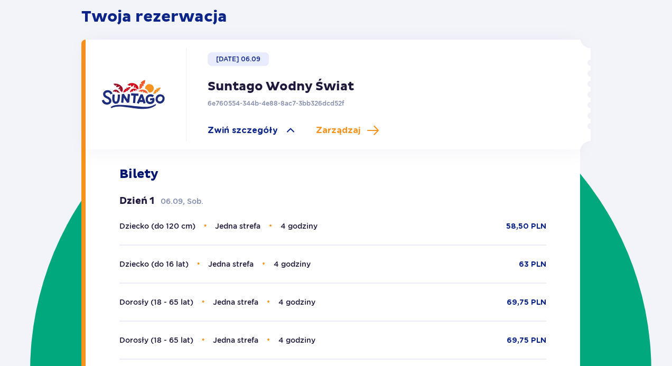
scroll to position [195, 0]
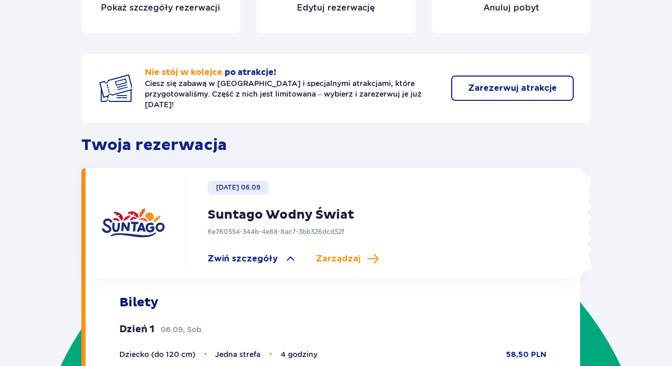
click at [458, 85] on button "Zarezerwuj atrakcje" at bounding box center [512, 88] width 122 height 25
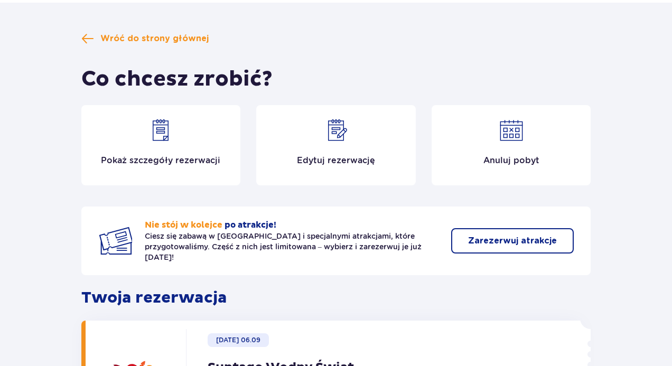
scroll to position [36, 0]
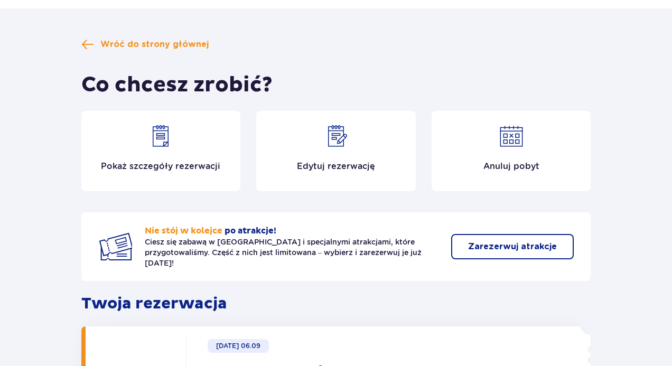
click at [96, 43] on span "Wróć do strony głównej" at bounding box center [144, 44] width 127 height 13
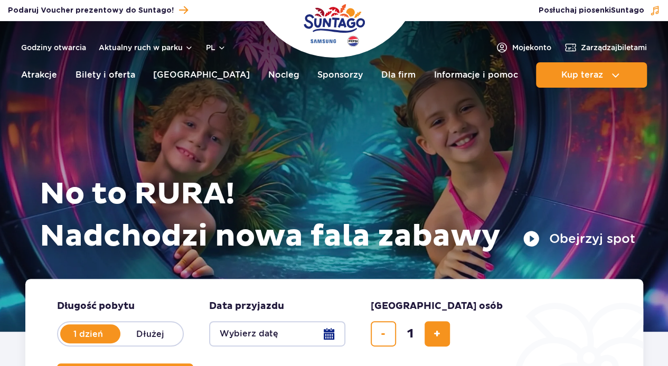
scroll to position [228, 0]
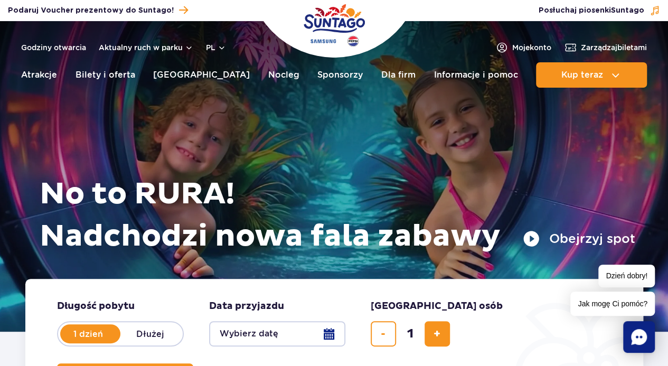
click at [535, 45] on span "Moje konto" at bounding box center [531, 47] width 39 height 11
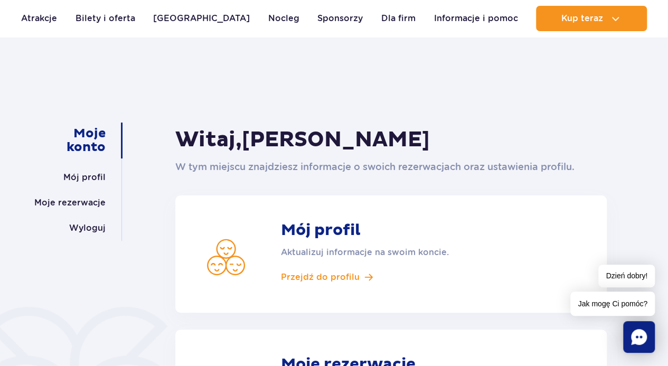
scroll to position [53, 0]
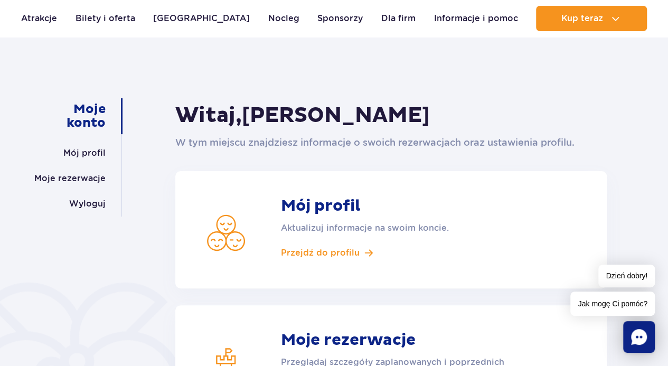
click at [84, 174] on link "Moje rezerwacje" at bounding box center [69, 178] width 71 height 25
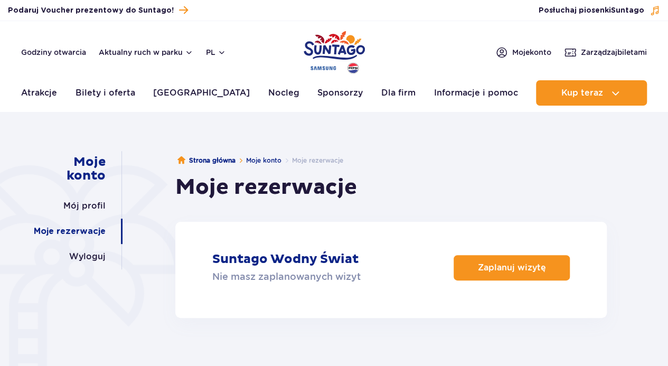
scroll to position [228, 0]
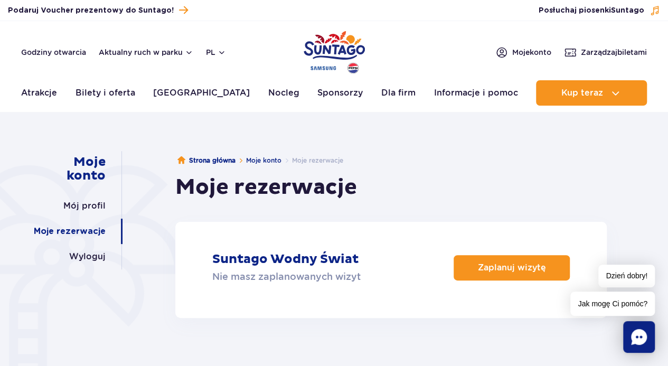
click at [294, 270] on p "Nie masz zaplanowanych wizyt" at bounding box center [286, 276] width 148 height 15
click at [281, 251] on p "Suntago Wodny Świat" at bounding box center [285, 259] width 146 height 16
click at [265, 162] on link "Moje konto" at bounding box center [263, 160] width 35 height 8
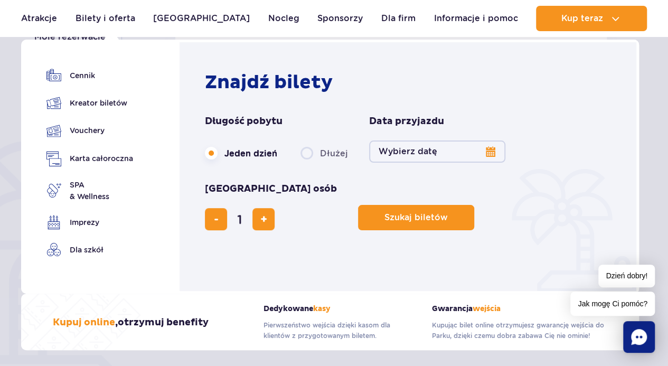
scroll to position [211, 0]
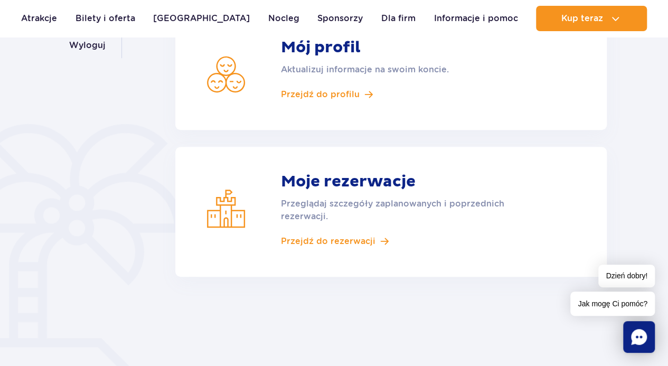
click at [644, 128] on div "Moje konto Mój profil Moje rezerwacje Wyloguj [PERSON_NAME] W tym miejscu znajd…" at bounding box center [334, 150] width 634 height 421
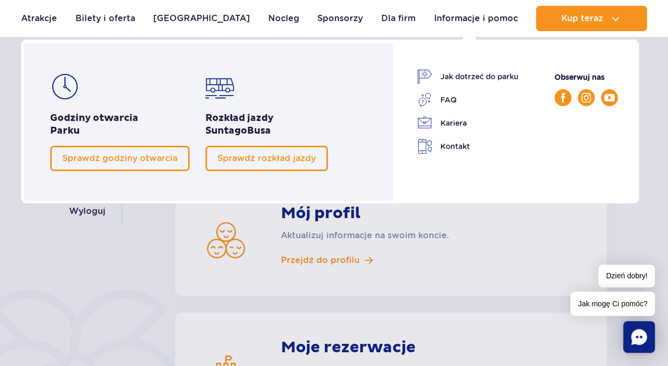
scroll to position [0, 0]
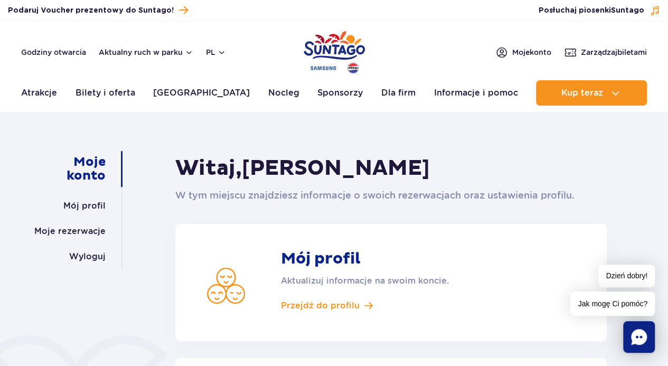
click at [591, 53] on span "Zarządzaj biletami" at bounding box center [614, 52] width 66 height 11
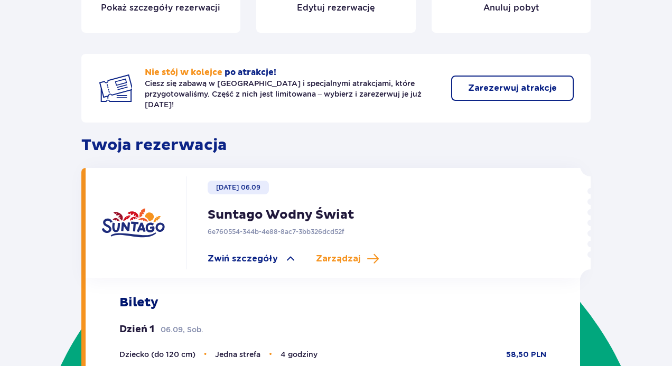
scroll to position [211, 0]
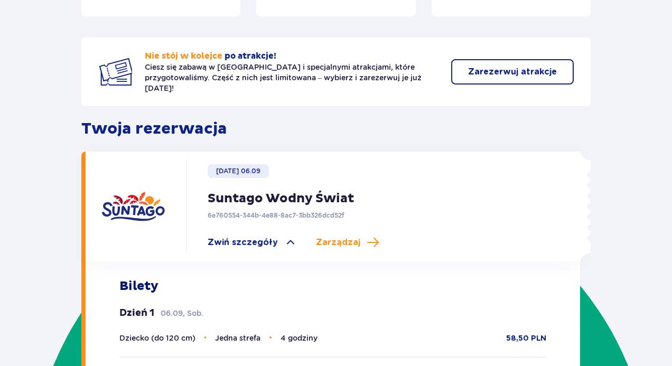
click at [323, 237] on span "Zarządzaj" at bounding box center [338, 243] width 44 height 12
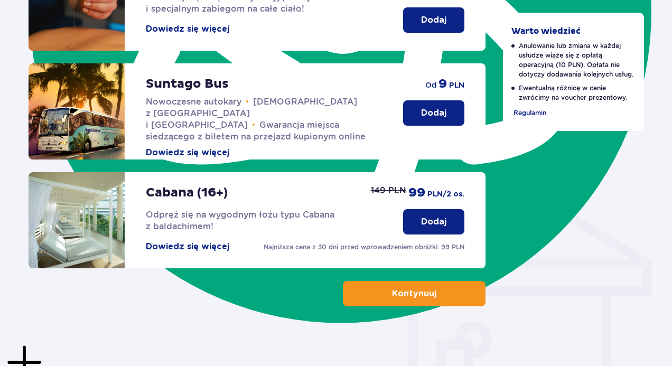
scroll to position [689, 0]
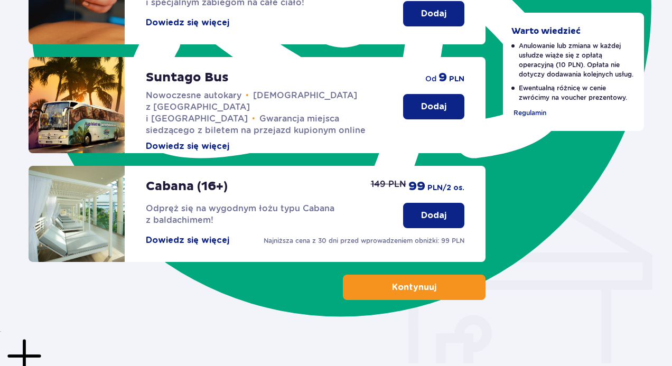
click at [390, 286] on button "Kontynuuj" at bounding box center [414, 287] width 143 height 25
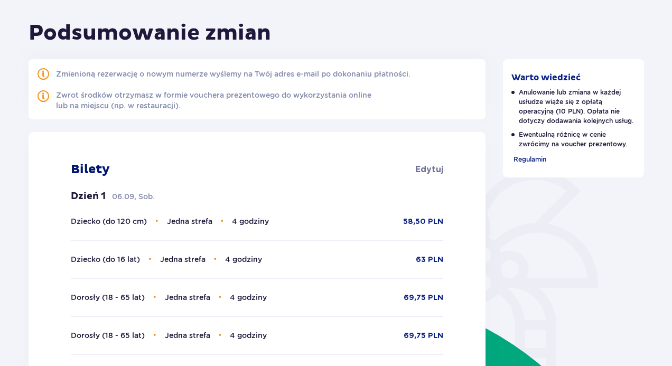
scroll to position [3, 0]
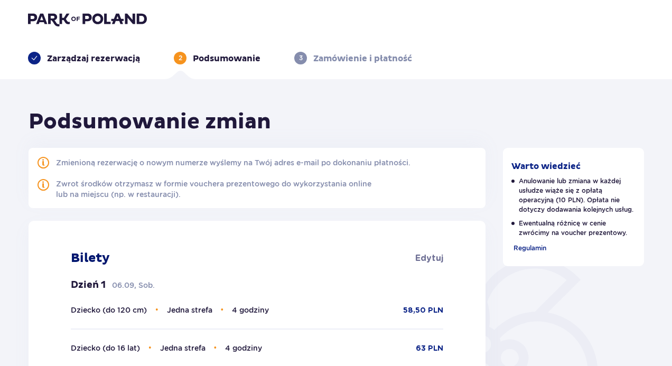
click at [317, 74] on header "Zarządzaj rezerwacją 2 Podsumowanie 3 Zamówienie i płatność" at bounding box center [336, 38] width 672 height 82
click at [328, 70] on header "Zarządzaj rezerwacją 2 Podsumowanie 3 Zamówienie i płatność" at bounding box center [336, 38] width 672 height 82
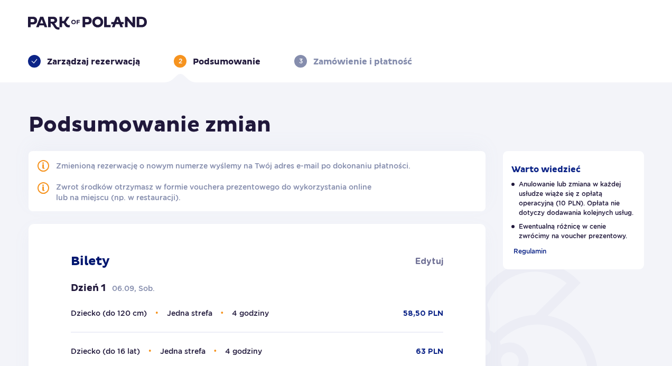
click at [207, 71] on header "Zarządzaj rezerwacją 2 Podsumowanie 3 Zamówienie i płatność" at bounding box center [336, 41] width 672 height 82
click at [87, 68] on header "Zarządzaj rezerwacją 2 Podsumowanie 3 Zamówienie i płatność" at bounding box center [336, 41] width 672 height 82
click at [91, 64] on p "Zarządzaj rezerwacją" at bounding box center [93, 62] width 93 height 12
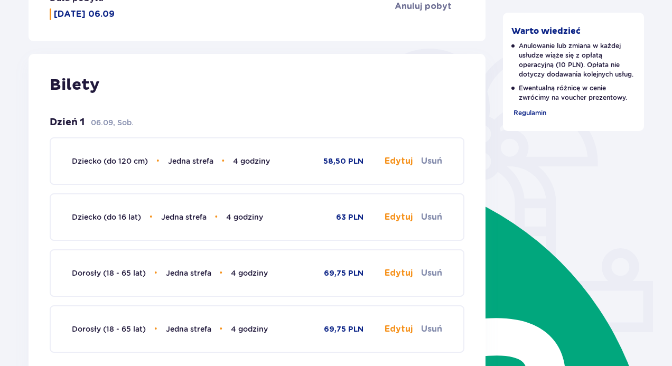
scroll to position [2, 0]
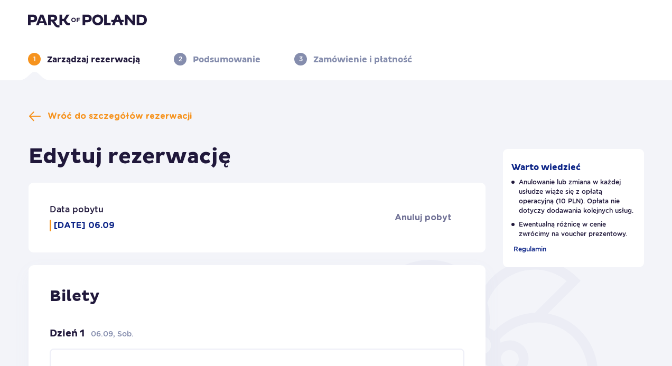
click at [213, 62] on p "Podsumowanie" at bounding box center [227, 60] width 68 height 12
click at [116, 30] on div "1 Zarządzaj rezerwacją 2 Podsumowanie 3 Zamówienie i płatność" at bounding box center [336, 46] width 633 height 38
click at [91, 64] on p "Zarządzaj rezerwacją" at bounding box center [93, 60] width 93 height 12
click at [90, 26] on img at bounding box center [87, 20] width 119 height 15
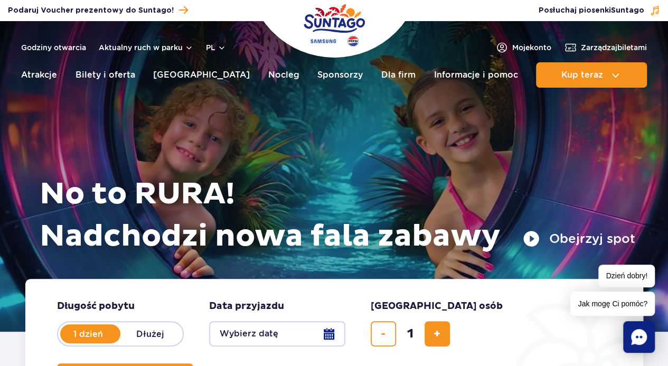
click at [597, 49] on span "Zarządzaj biletami" at bounding box center [614, 47] width 66 height 11
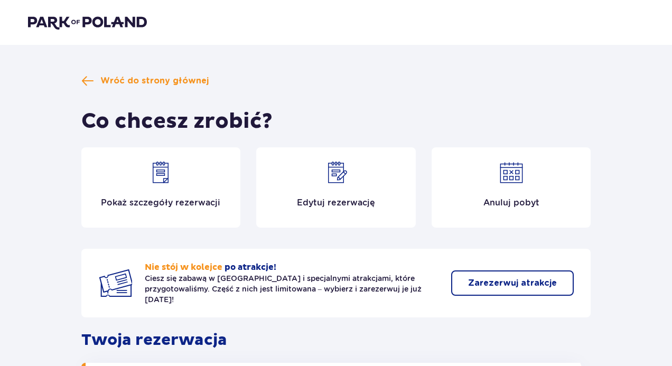
scroll to position [228, 0]
click at [178, 184] on div "Pokaż szczegóły rezerwacji" at bounding box center [160, 187] width 159 height 80
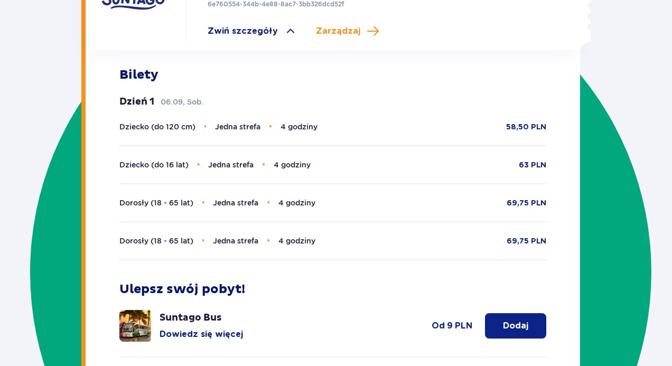
scroll to position [466, 0]
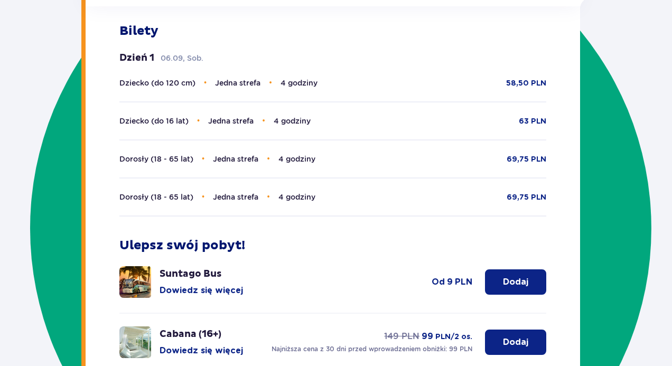
click at [296, 180] on div "Dorosły (18 - 65 lat) • Jedna strefa • 4 godziny 69,75 PLN" at bounding box center [332, 196] width 427 height 39
type textarea "godziny"
click at [296, 180] on div "Dorosły (18 - 65 lat) • Jedna strefa • 4 godziny 69,75 PLN" at bounding box center [332, 196] width 427 height 39
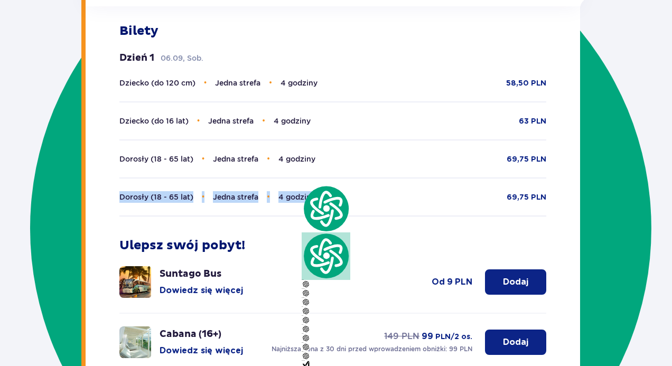
click at [296, 180] on div "Dorosły (18 - 65 lat) • Jedna strefa • 4 godziny 69,75 PLN" at bounding box center [332, 196] width 427 height 39
click at [263, 182] on div "Dorosły (18 - 65 lat) • Jedna strefa • 4 godziny 69,75 PLN" at bounding box center [332, 196] width 427 height 39
click at [262, 180] on div "Dorosły (18 - 65 lat) • Jedna strefa • 4 godziny 69,75 PLN" at bounding box center [332, 196] width 427 height 39
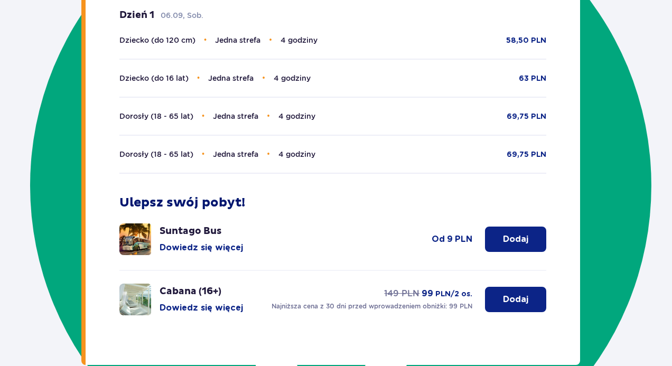
scroll to position [564, 0]
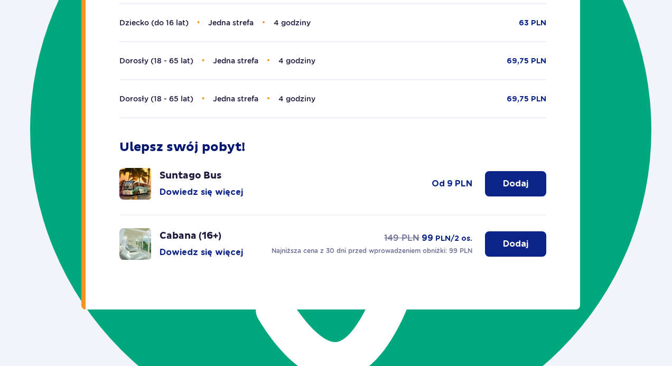
click at [235, 149] on div "Ulepsz swój pobyt! Suntago Bus Dowiedz się więcej Dodaj od 9 PLN Cabana (16+) D…" at bounding box center [332, 213] width 427 height 149
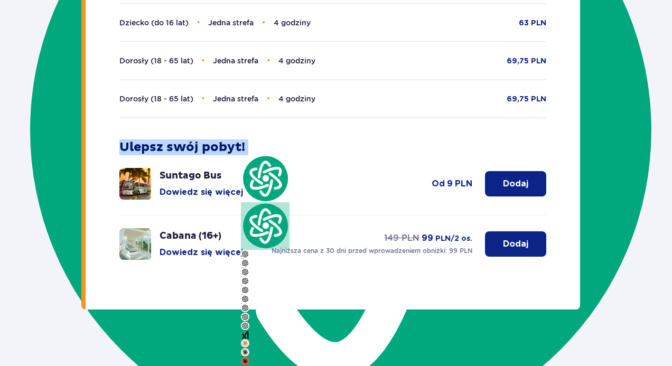
click at [235, 149] on div "Ulepsz swój pobyt! Suntago Bus Dowiedz się więcej Dodaj od 9 PLN Cabana (16+) D…" at bounding box center [332, 213] width 427 height 149
click at [279, 209] on div "Ulepsz swój pobyt! Suntago Bus Dowiedz się więcej Dodaj od 9 PLN Cabana (16+) D…" at bounding box center [332, 213] width 427 height 149
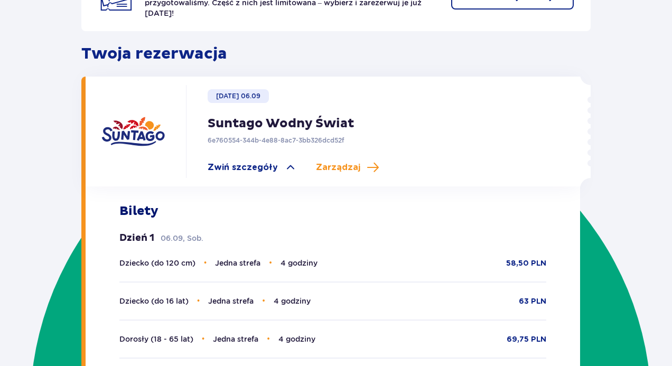
scroll to position [195, 0]
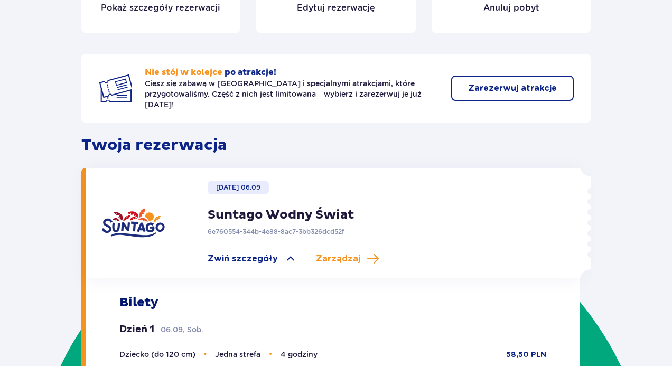
click at [573, 187] on div "Sobota 06.09 Suntago Wodny Świat 6e760554-344b-4e88-8ac7-3bb326dcd52f Zwiń szcz…" at bounding box center [333, 223] width 495 height 110
drag, startPoint x: 591, startPoint y: 196, endPoint x: 563, endPoint y: 182, distance: 31.4
click at [570, 185] on div "Wróć do strony głównej Co chcesz zrobić? Pokaż szczegóły rezerwacji Edytuj reze…" at bounding box center [336, 279] width 526 height 799
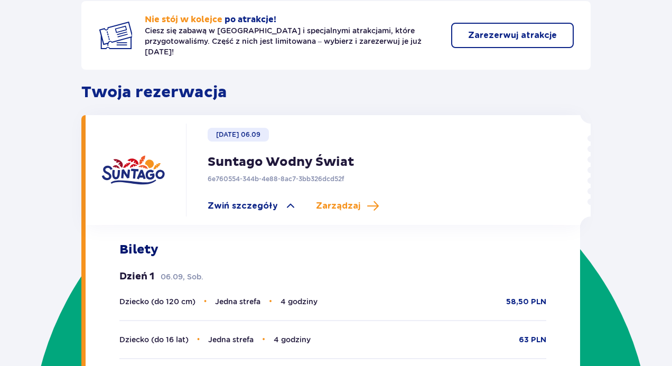
scroll to position [0, 0]
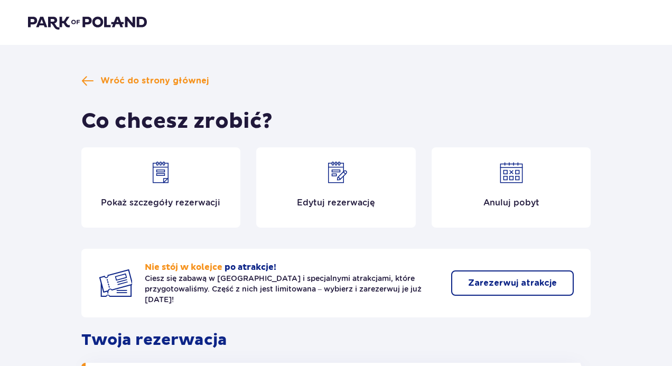
click at [336, 175] on img at bounding box center [335, 172] width 25 height 25
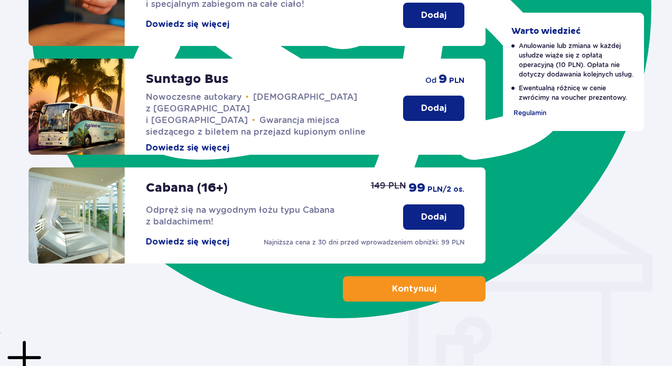
scroll to position [689, 0]
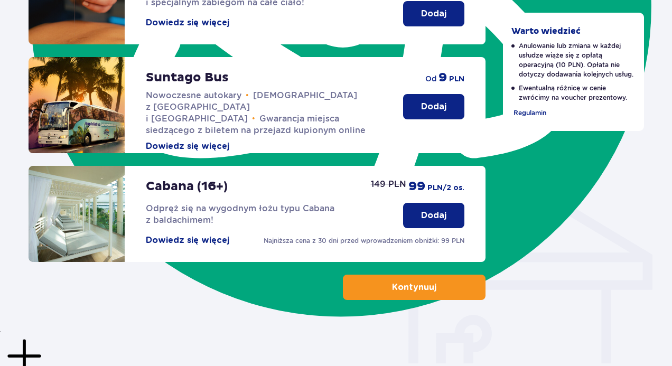
click at [432, 110] on p "Dodaj" at bounding box center [433, 107] width 25 height 12
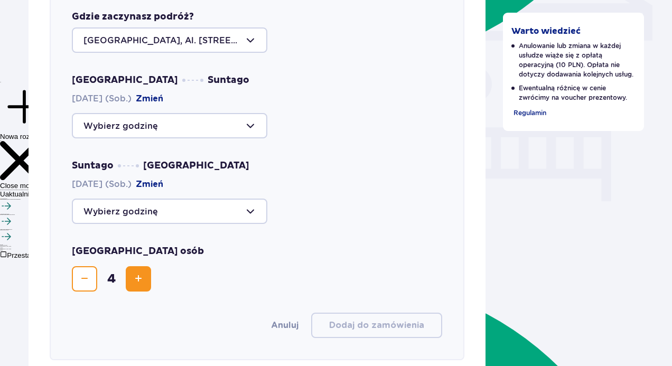
scroll to position [1011, 0]
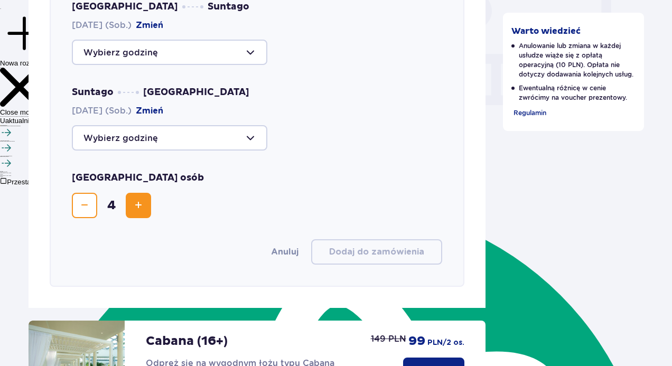
click at [91, 205] on button "Decrease" at bounding box center [84, 205] width 25 height 25
click at [214, 185] on div "Liczba osób 1" at bounding box center [257, 195] width 370 height 46
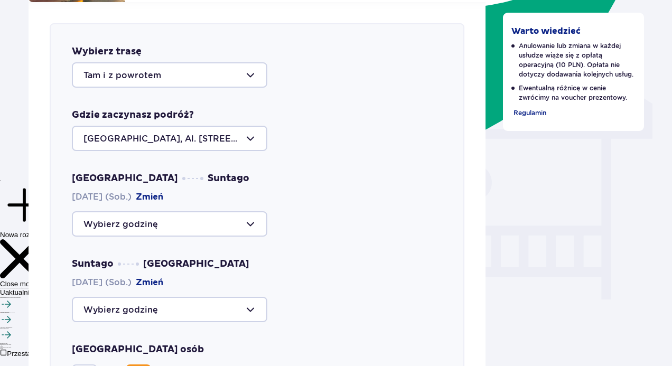
scroll to position [747, 0]
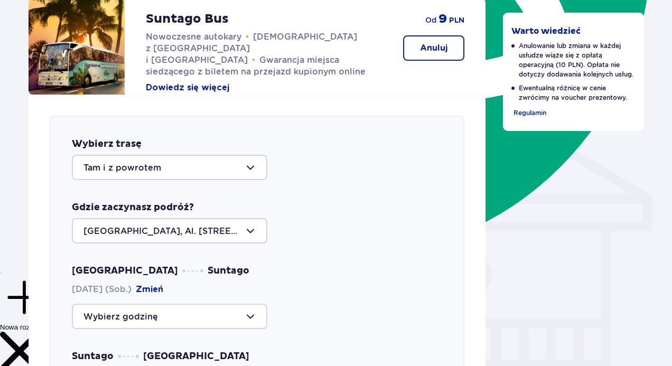
click at [253, 167] on div at bounding box center [169, 167] width 195 height 25
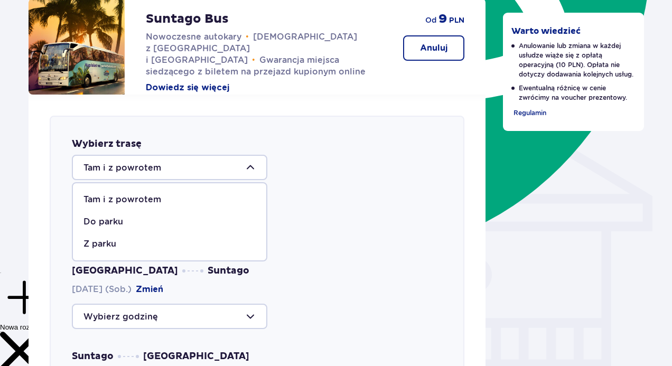
click at [103, 244] on p "Z parku" at bounding box center [99, 244] width 33 height 12
type input "Z parku"
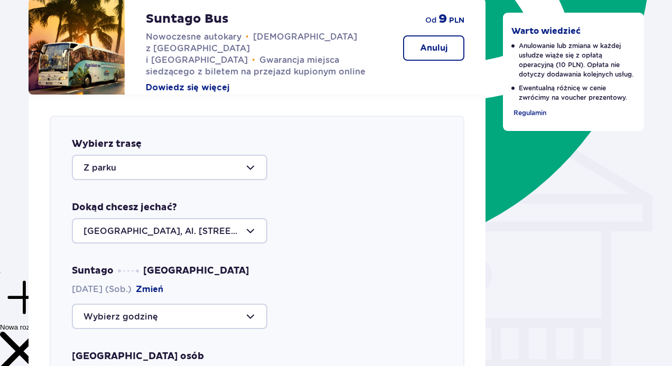
click at [320, 242] on div "Warszawa, Al. Jerozolimskie 56" at bounding box center [257, 230] width 370 height 25
click at [250, 231] on div at bounding box center [169, 230] width 195 height 25
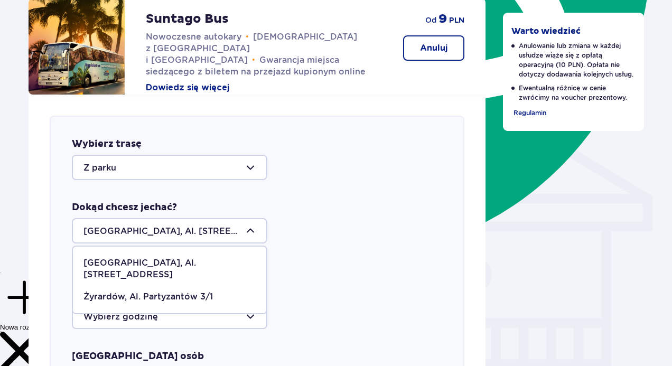
click at [249, 231] on div at bounding box center [169, 230] width 195 height 25
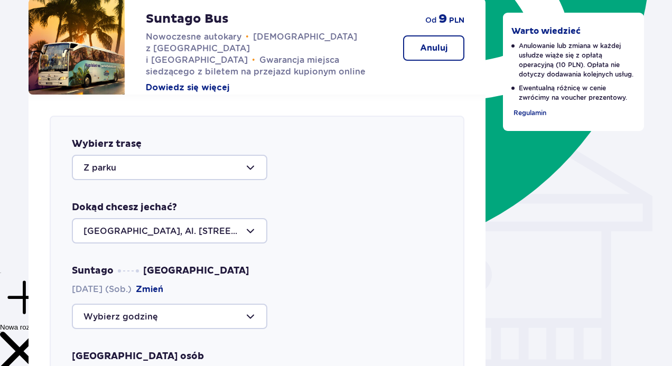
click at [251, 231] on div at bounding box center [169, 230] width 195 height 25
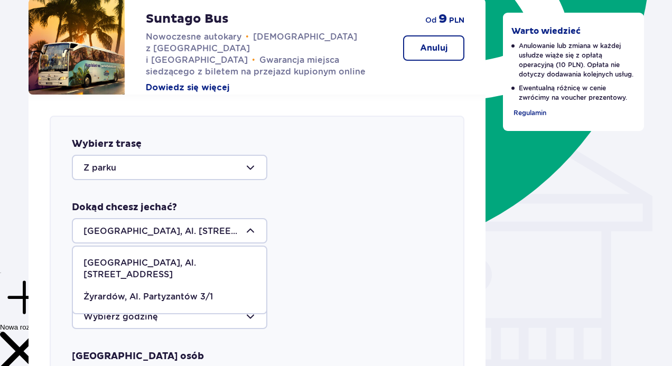
click at [211, 291] on div "Żyrardów, Al. Partyzantów 3/1" at bounding box center [169, 297] width 172 height 12
type input "Żyrardów, Al. Partyzantów 3/1"
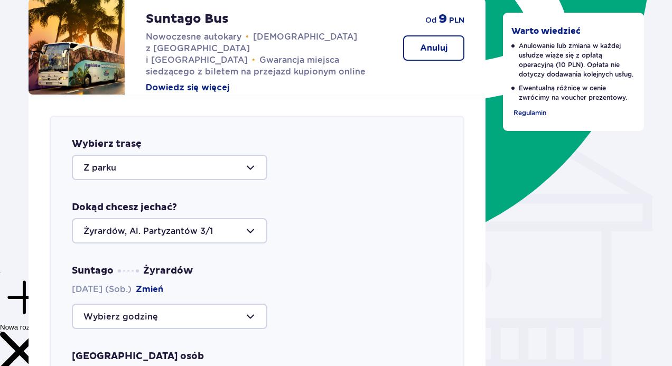
scroll to position [800, 0]
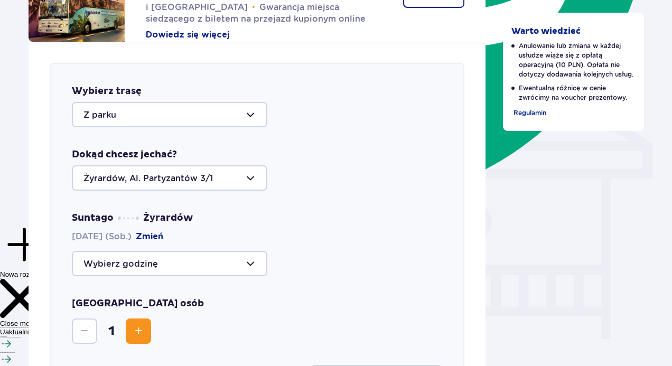
click at [208, 275] on div at bounding box center [169, 263] width 195 height 25
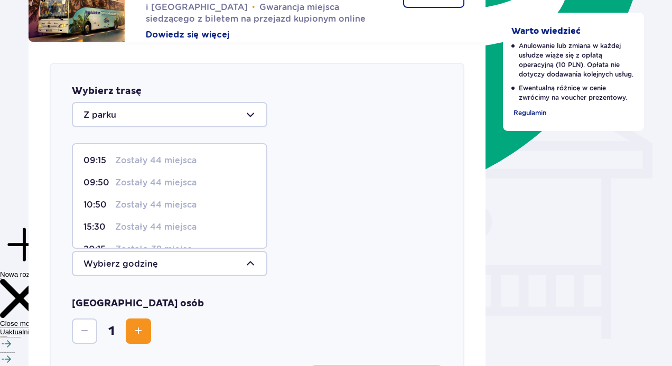
click at [96, 222] on span "15:30 Zostały 44 miejsca" at bounding box center [169, 227] width 193 height 22
type input "15:30"
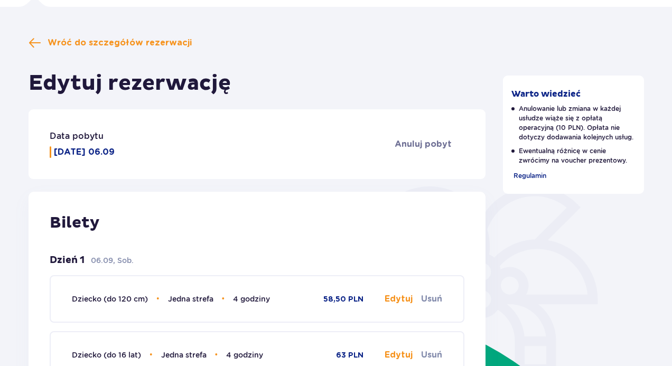
scroll to position [61, 0]
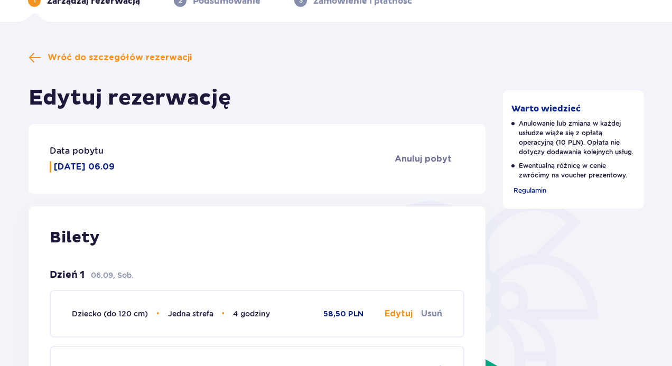
click at [80, 165] on p "[PERSON_NAME] 06.09" at bounding box center [84, 167] width 61 height 12
click at [80, 166] on p "[PERSON_NAME] 06.09" at bounding box center [84, 167] width 61 height 12
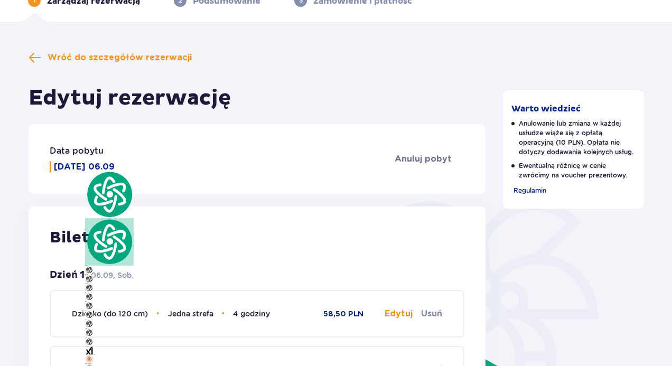
click at [138, 126] on div "Data pobytu Sobota 06.09 Anuluj pobyt" at bounding box center [257, 159] width 457 height 70
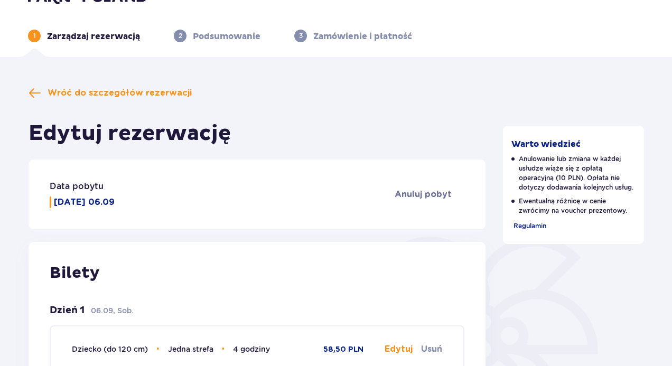
scroll to position [0, 0]
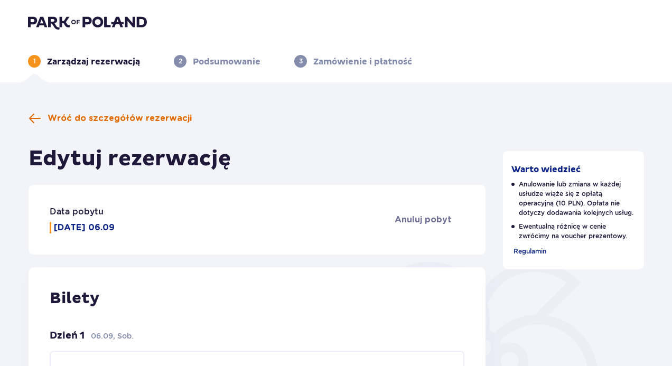
click at [122, 118] on span "Wróć do szczegółów rezerwacji" at bounding box center [120, 118] width 144 height 12
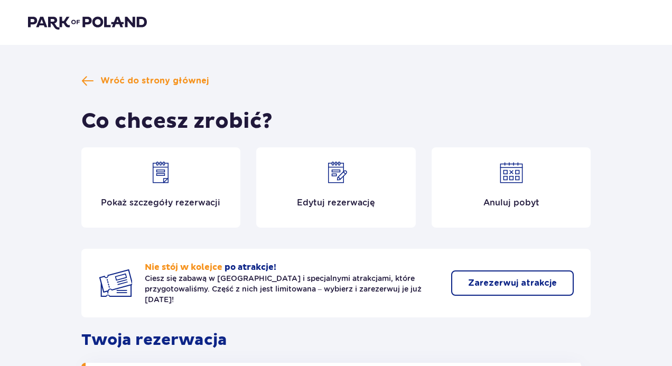
click at [78, 23] on img at bounding box center [87, 22] width 119 height 15
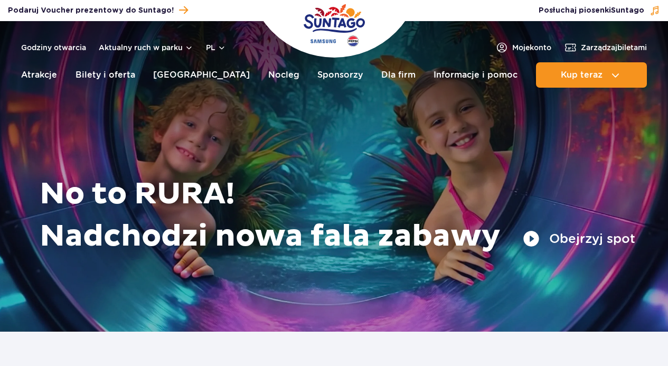
click at [450, 67] on link "Informacje i pomoc" at bounding box center [475, 74] width 84 height 25
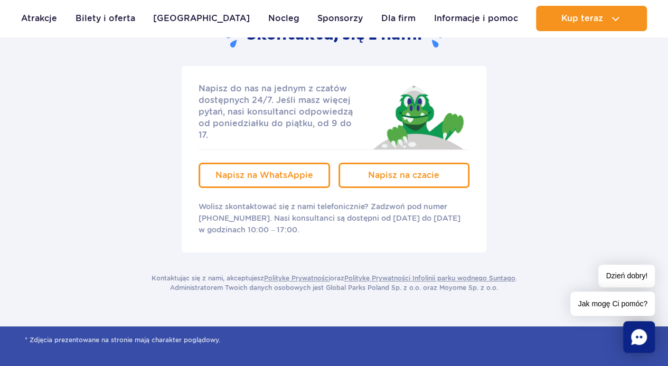
scroll to position [1954, 0]
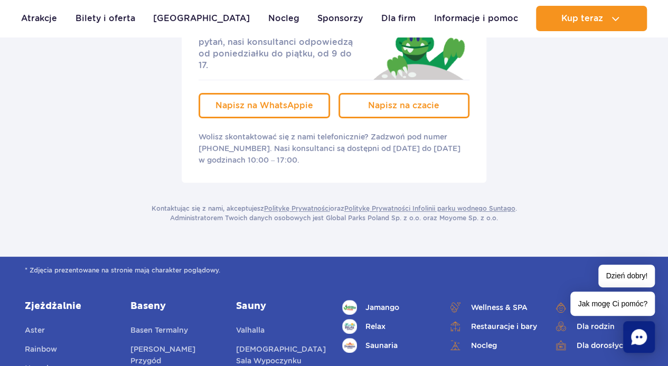
click at [234, 131] on p "Wolisz skontaktować się z nami telefonicznie? Zadzwoń pod numer +48 22 122 0288…" at bounding box center [334, 148] width 271 height 35
type textarea "122"
click at [234, 131] on p "Wolisz skontaktować się z nami telefonicznie? Zadzwoń pod numer +48 22 122 0288…" at bounding box center [334, 148] width 271 height 35
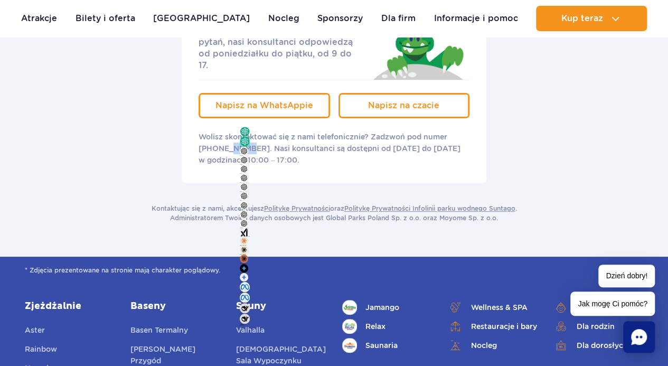
click at [234, 131] on p "Wolisz skontaktować się z nami telefonicznie? Zadzwoń pod numer +48 22 122 0288…" at bounding box center [334, 148] width 271 height 35
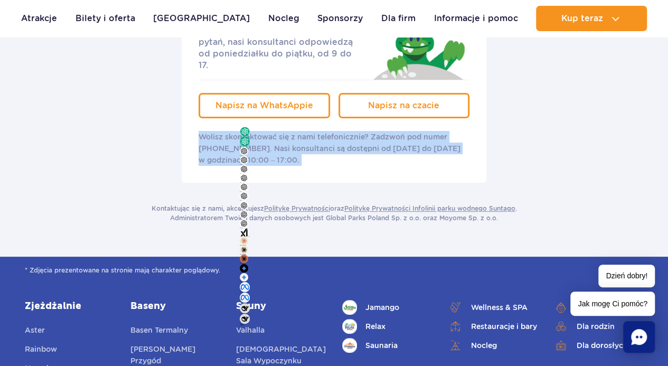
click at [232, 131] on p "Wolisz skontaktować się z nami telefonicznie? Zadzwoń pod numer +48 22 122 0288…" at bounding box center [334, 148] width 271 height 35
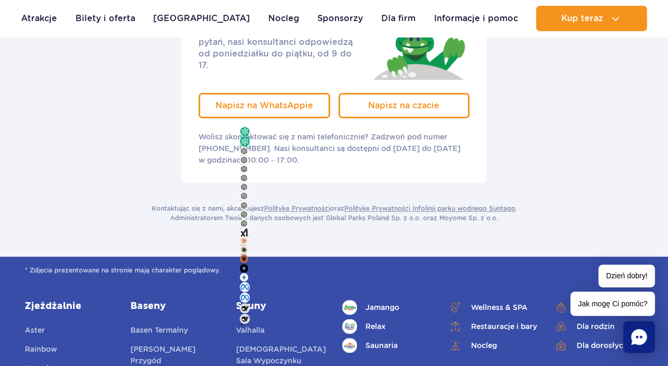
click at [222, 131] on p "Wolisz skontaktować się z nami telefonicznie? Zadzwoń pod numer +48 22 122 0288…" at bounding box center [334, 148] width 271 height 35
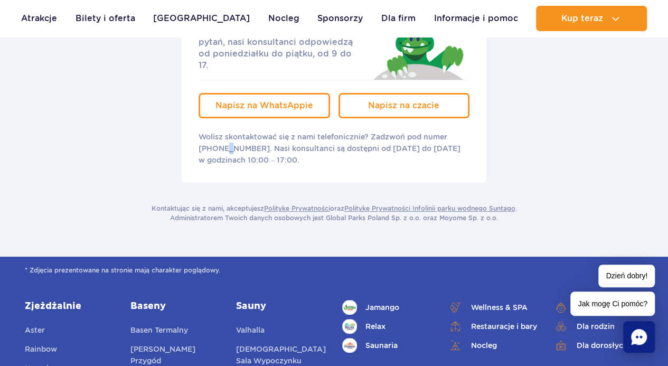
click at [222, 131] on p "Wolisz skontaktować się z nami telefonicznie? Zadzwoń pod numer +48 22 122 0288…" at bounding box center [334, 148] width 271 height 35
drag, startPoint x: 132, startPoint y: 102, endPoint x: 128, endPoint y: 96, distance: 7.3
click at [132, 101] on div "Napisz do nas na jednym z czatów dostępnych 24/7. Jeśli masz więcej pytań, nasi…" at bounding box center [334, 89] width 634 height 186
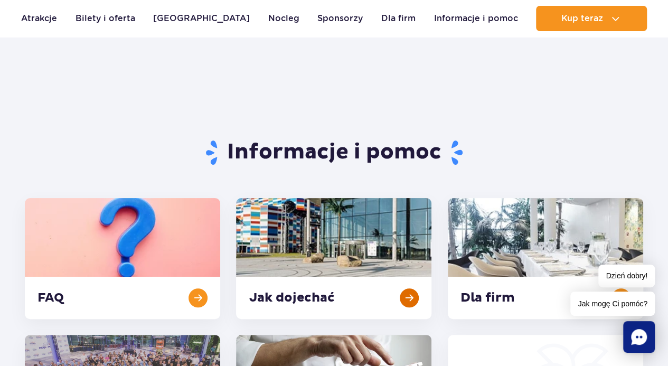
scroll to position [0, 0]
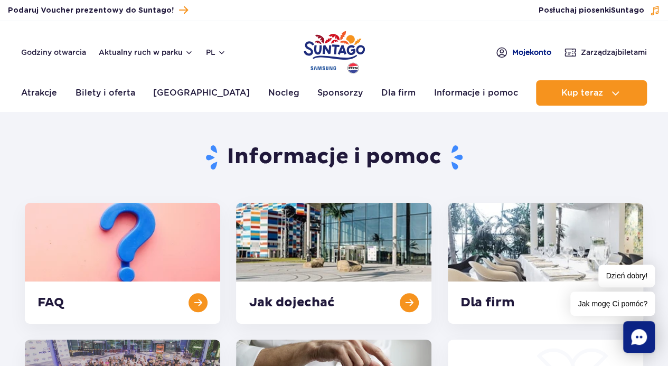
click at [534, 51] on span "Moje konto" at bounding box center [531, 52] width 39 height 11
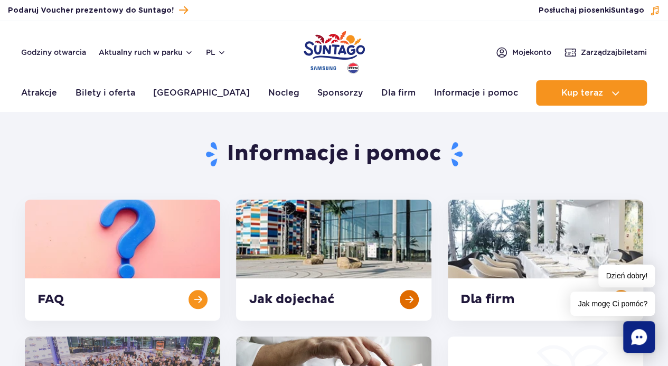
scroll to position [61, 0]
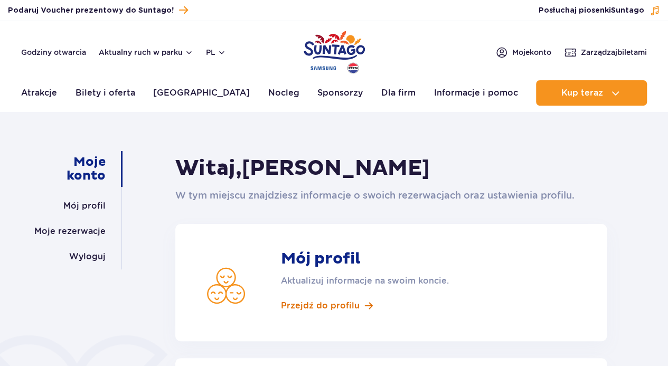
scroll to position [228, 0]
click at [339, 305] on span "Przejdź do profilu" at bounding box center [320, 306] width 79 height 12
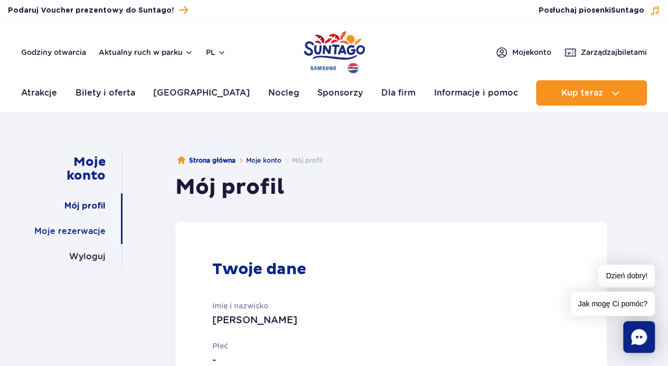
click at [83, 232] on link "Moje rezerwacje" at bounding box center [69, 231] width 71 height 25
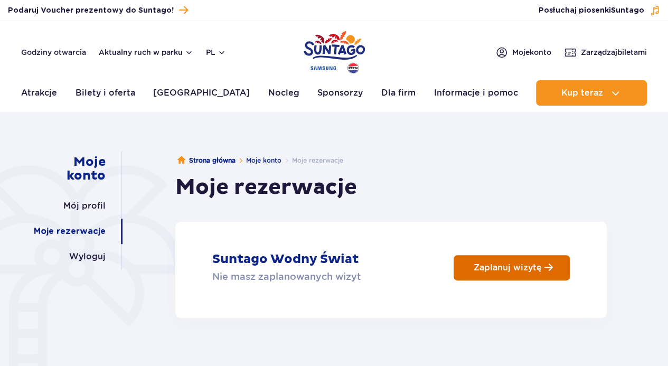
scroll to position [228, 0]
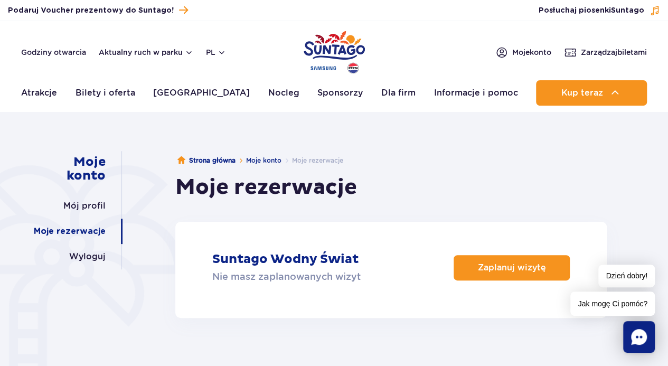
click at [350, 271] on p "Nie masz zaplanowanych wizyt" at bounding box center [286, 276] width 148 height 15
type textarea "wizyt"
click at [350, 271] on p "Nie masz zaplanowanych wizyt" at bounding box center [286, 276] width 148 height 15
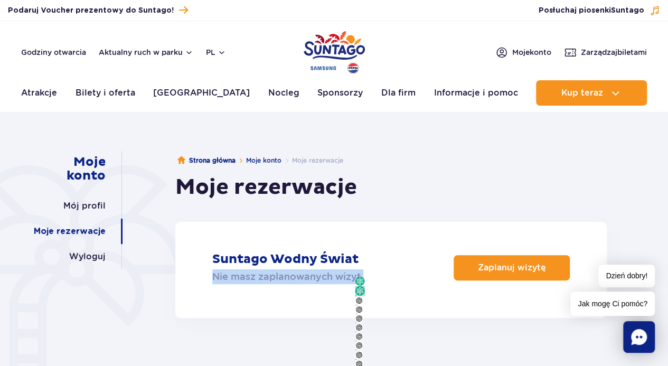
click at [350, 271] on p "Nie masz zaplanowanych wizyt" at bounding box center [286, 276] width 148 height 15
drag, startPoint x: 350, startPoint y: 271, endPoint x: 344, endPoint y: 273, distance: 6.2
click at [349, 271] on p "Nie masz zaplanowanych wizyt" at bounding box center [286, 276] width 148 height 15
click at [336, 273] on p "Nie masz zaplanowanych wizyt" at bounding box center [286, 276] width 148 height 15
click at [322, 266] on p "Suntago Wodny Świat" at bounding box center [285, 259] width 146 height 16
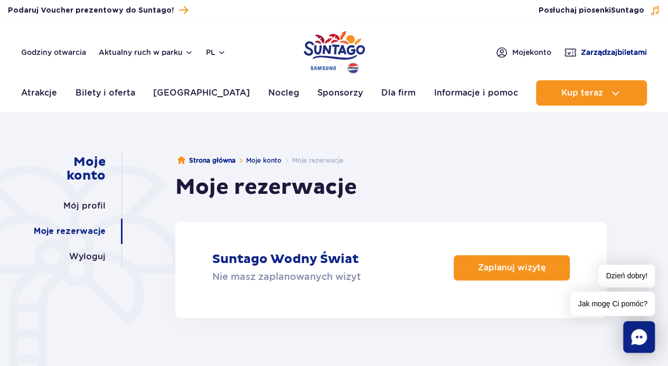
click at [597, 50] on span "Zarządzaj biletami" at bounding box center [614, 52] width 66 height 11
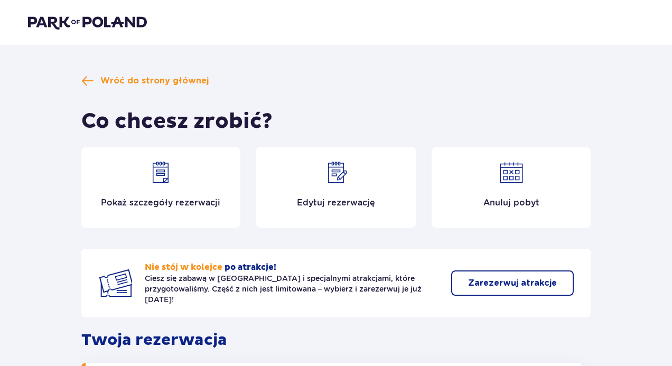
scroll to position [228, 0]
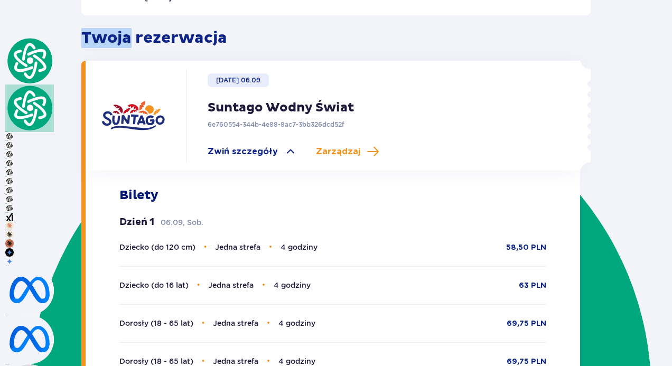
scroll to position [300, 0]
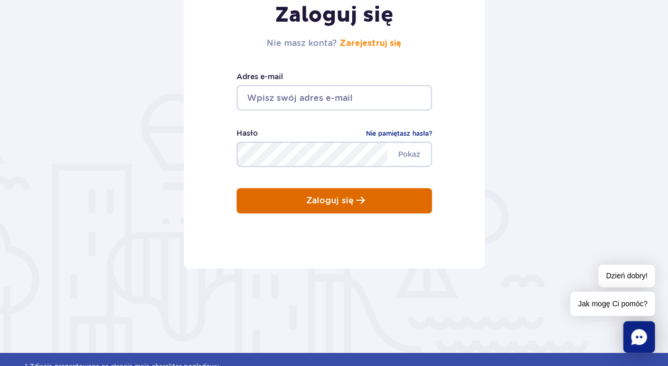
type input "[PERSON_NAME][EMAIL_ADDRESS][DOMAIN_NAME]"
click at [279, 190] on button "Zaloguj się" at bounding box center [334, 200] width 195 height 25
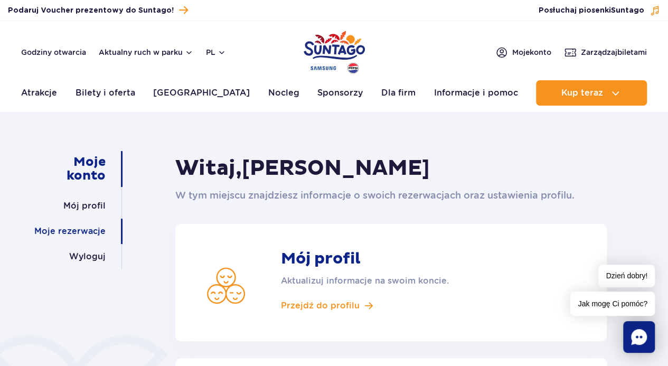
scroll to position [228, 0]
click at [99, 225] on link "Moje rezerwacje" at bounding box center [69, 231] width 71 height 25
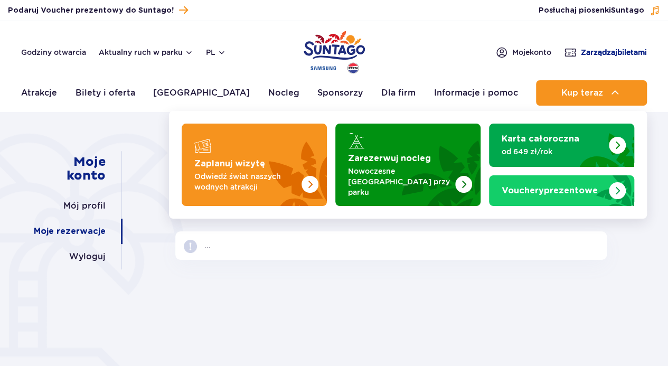
click at [581, 54] on span "Zarządzaj biletami" at bounding box center [614, 52] width 66 height 11
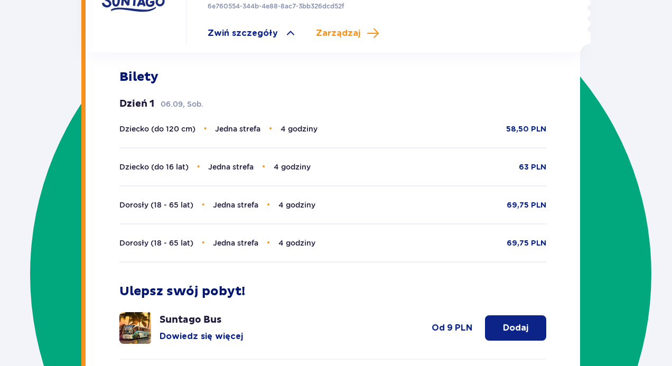
scroll to position [300, 0]
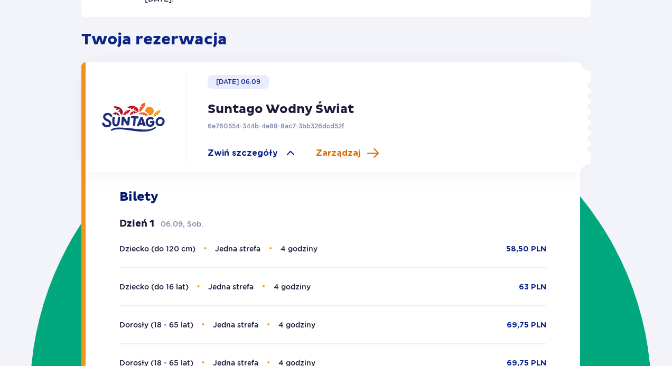
click at [341, 147] on span "Zarządzaj" at bounding box center [338, 153] width 44 height 12
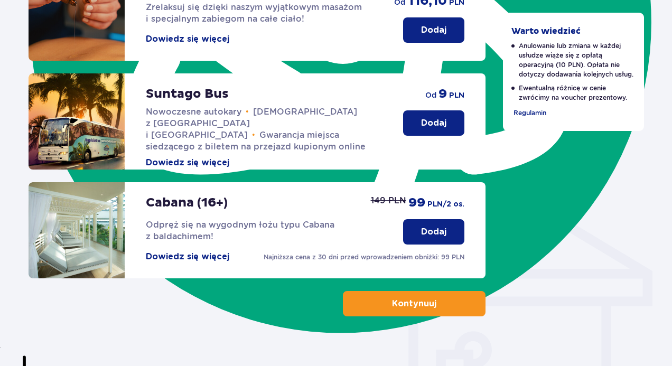
scroll to position [689, 0]
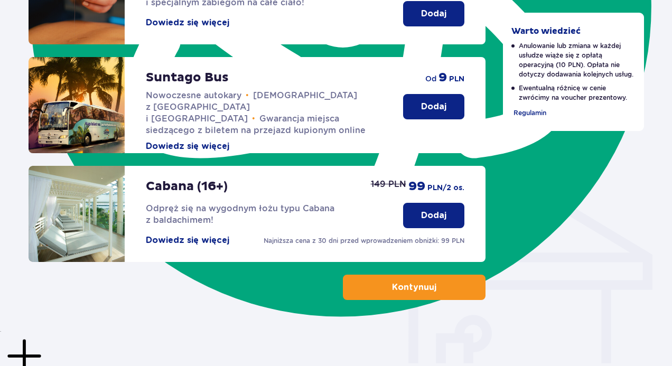
click at [406, 284] on p "Kontynuuj" at bounding box center [414, 287] width 44 height 12
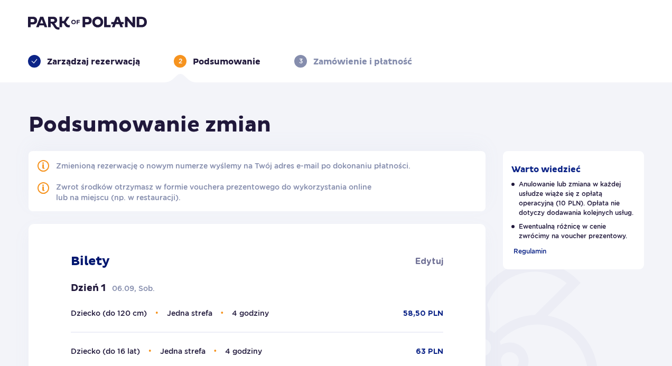
click at [143, 61] on ul "Zarządzaj rezerwacją 2 Podsumowanie 3 Zamówienie i płatność" at bounding box center [336, 61] width 616 height 13
click at [133, 60] on p "Zarządzaj rezerwacją" at bounding box center [93, 62] width 93 height 12
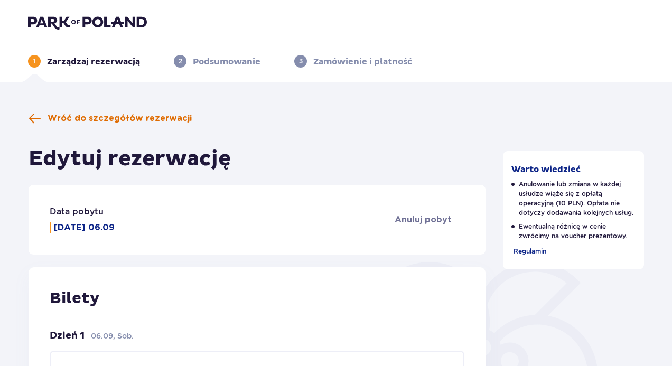
click at [128, 114] on span "Wróć do szczegółów rezerwacji" at bounding box center [120, 118] width 144 height 12
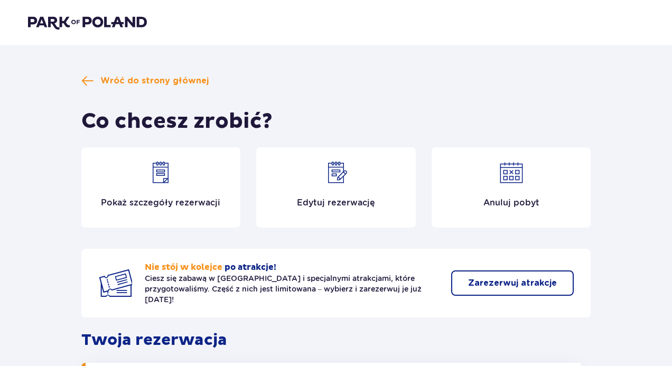
scroll to position [106, 0]
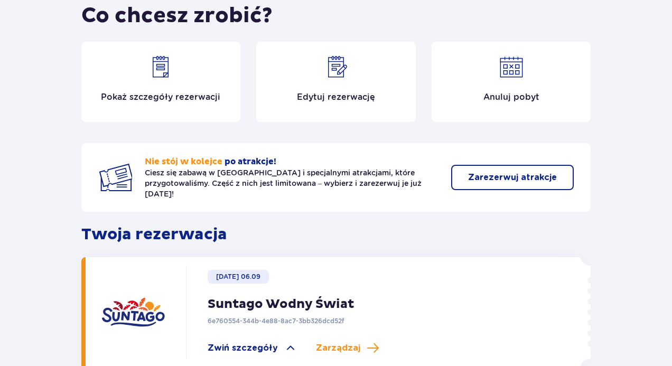
click at [139, 89] on div "Pokaż szczegóły rezerwacji" at bounding box center [160, 82] width 159 height 80
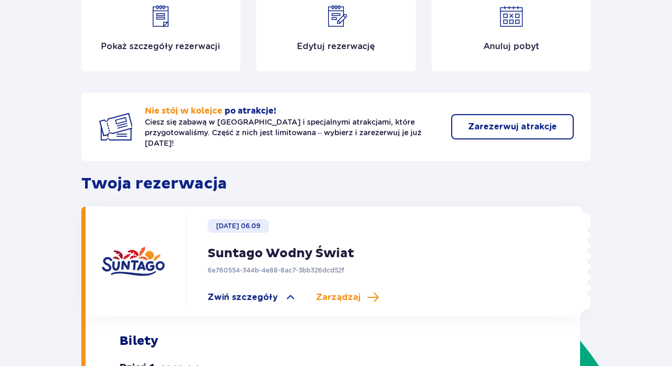
scroll to position [89, 0]
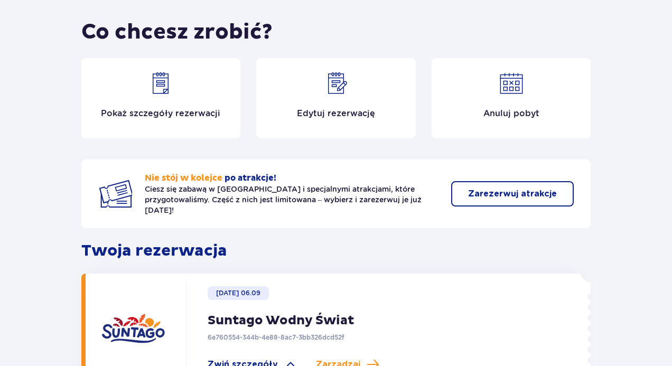
click at [356, 107] on div "Edytuj rezerwację" at bounding box center [335, 98] width 159 height 80
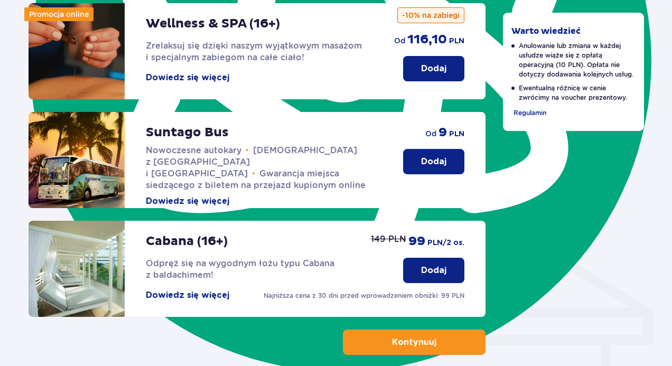
scroll to position [617, 0]
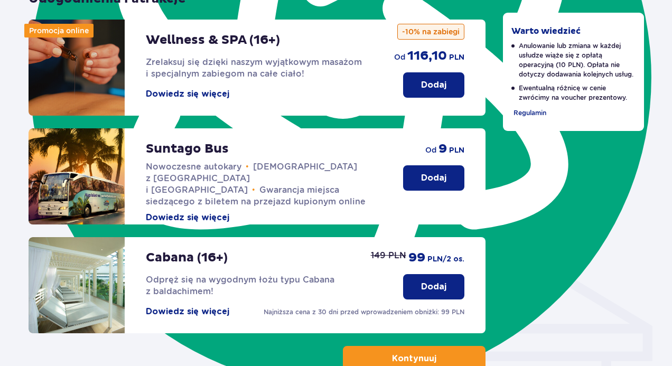
click at [421, 175] on p "Dodaj" at bounding box center [433, 178] width 25 height 12
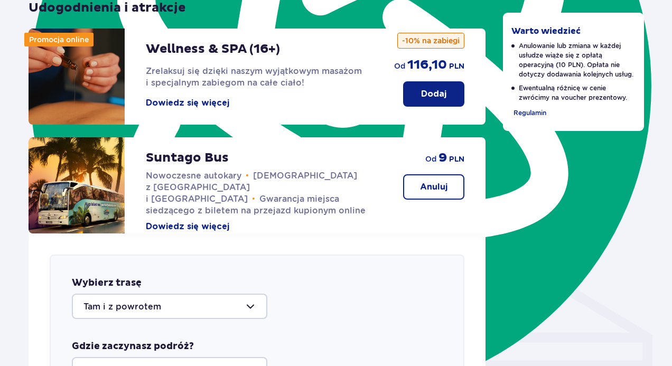
scroll to position [589, 0]
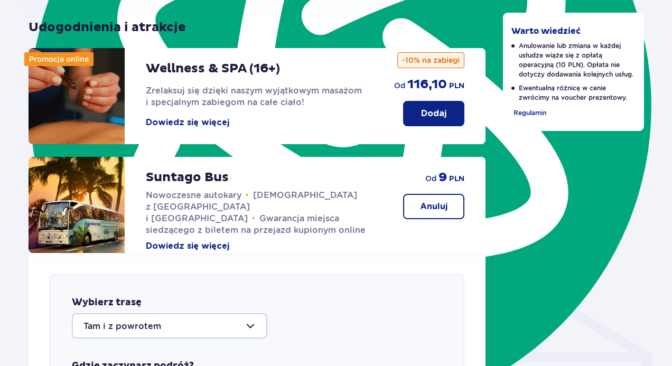
click at [423, 200] on button "Anuluj" at bounding box center [433, 206] width 61 height 25
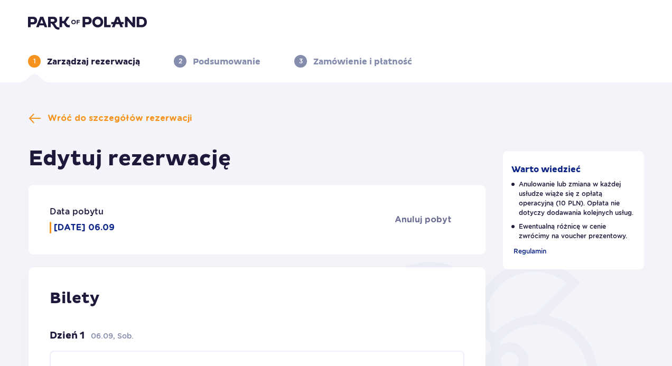
scroll to position [0, 0]
click at [126, 25] on img at bounding box center [87, 22] width 119 height 15
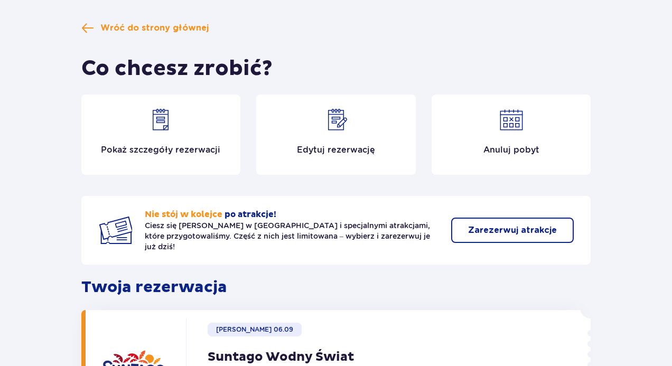
scroll to position [36, 0]
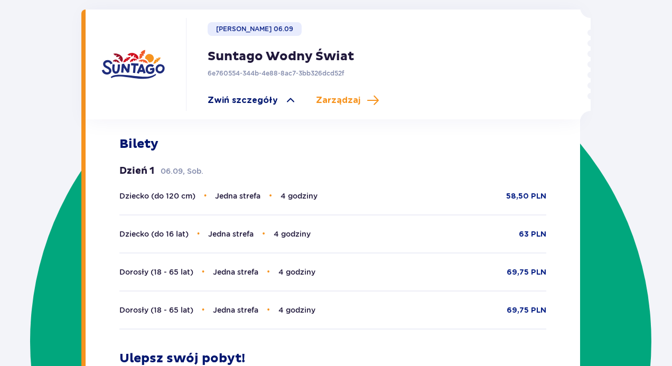
click at [272, 95] on span "Zwiń szczegóły" at bounding box center [243, 101] width 70 height 12
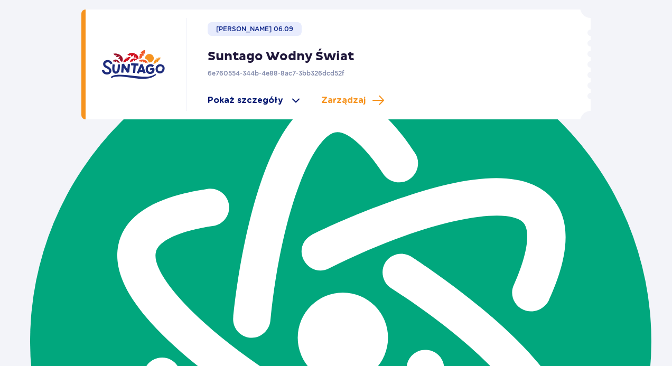
scroll to position [161, 0]
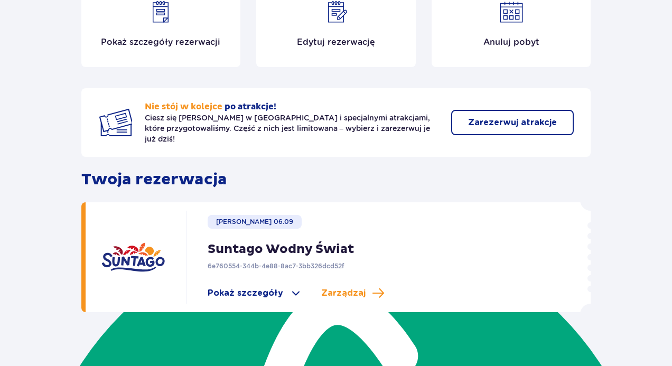
click at [318, 246] on p "Suntago Wodny Świat" at bounding box center [281, 249] width 146 height 16
click at [255, 287] on span "Pokaż szczegóły" at bounding box center [246, 293] width 76 height 12
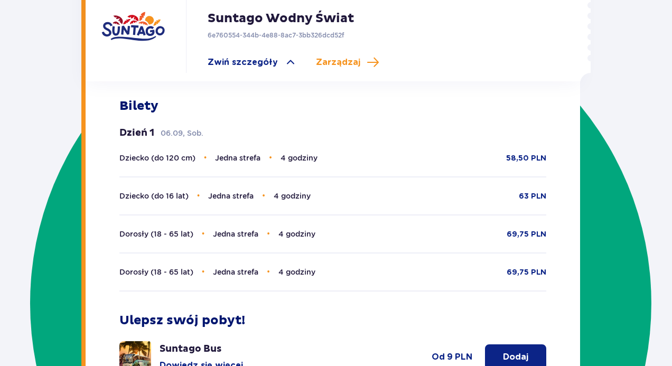
scroll to position [477, 0]
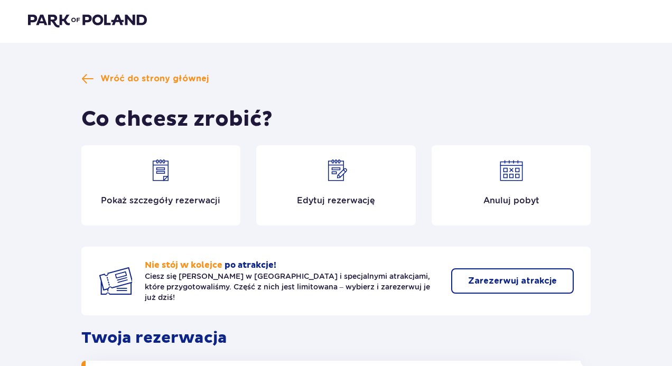
click at [164, 165] on img at bounding box center [160, 170] width 25 height 25
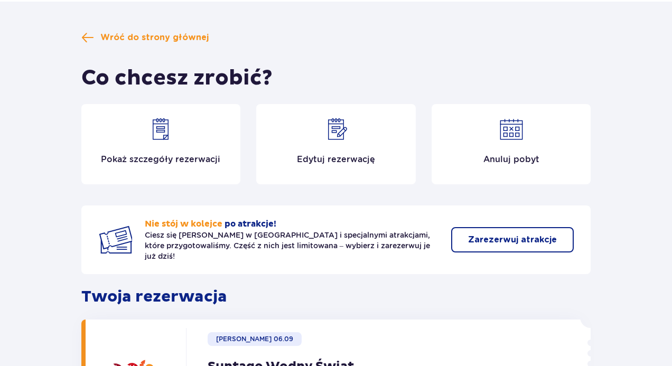
scroll to position [0, 0]
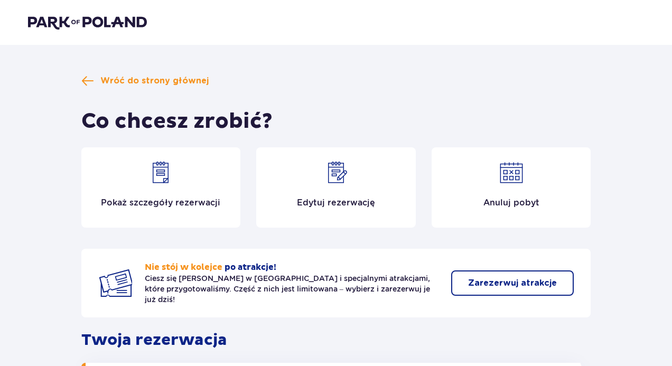
click at [120, 37] on header at bounding box center [336, 22] width 672 height 45
click at [122, 17] on img at bounding box center [87, 22] width 119 height 15
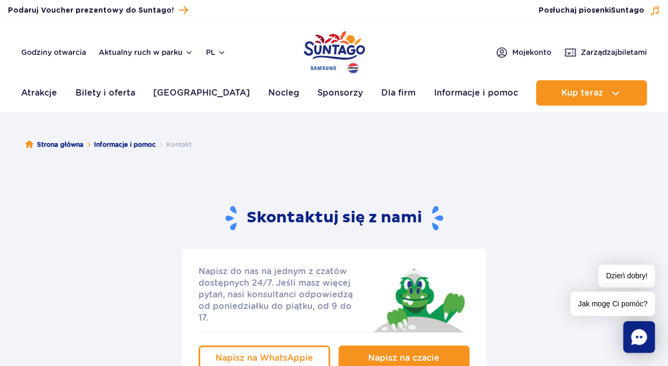
click at [389, 353] on span "Napisz na czacie" at bounding box center [403, 358] width 71 height 10
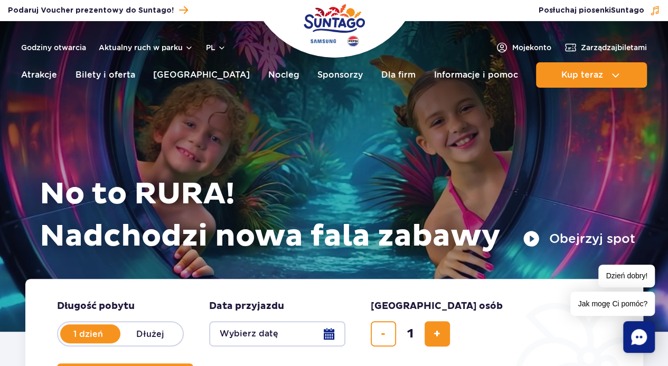
click at [328, 31] on img "Park of Poland" at bounding box center [334, 25] width 61 height 49
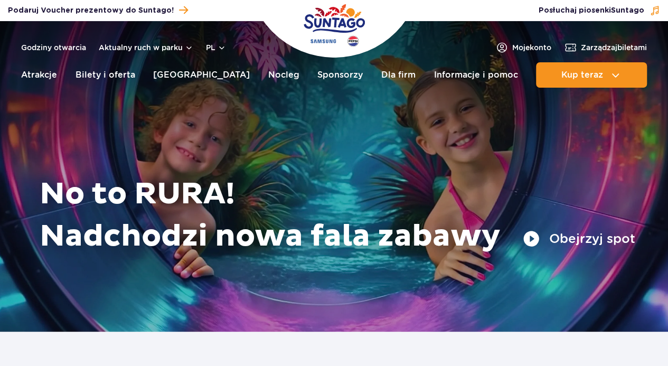
click at [586, 43] on span "Zarządzaj biletami" at bounding box center [614, 47] width 66 height 11
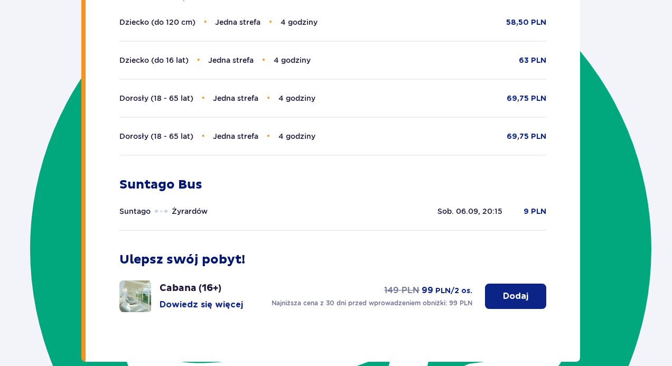
scroll to position [475, 0]
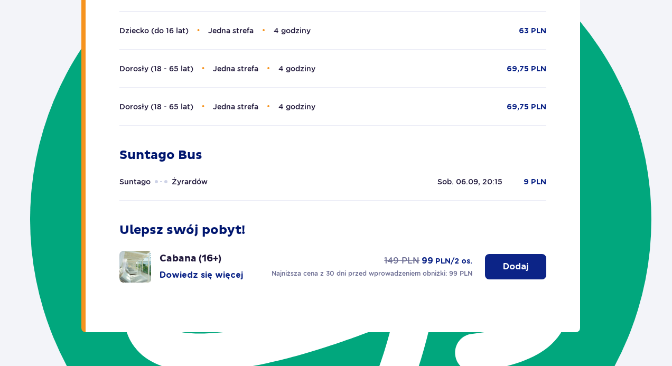
click at [484, 201] on div "Suntago Żyrardów Sob. 06.09, 20:15 9 PLN" at bounding box center [332, 188] width 427 height 25
click at [494, 210] on div "Bilety Dzień 1 06.09, Sob. Dziecko (do 120 cm) • Jedna strefa • 4 godziny 58,50…" at bounding box center [333, 124] width 495 height 416
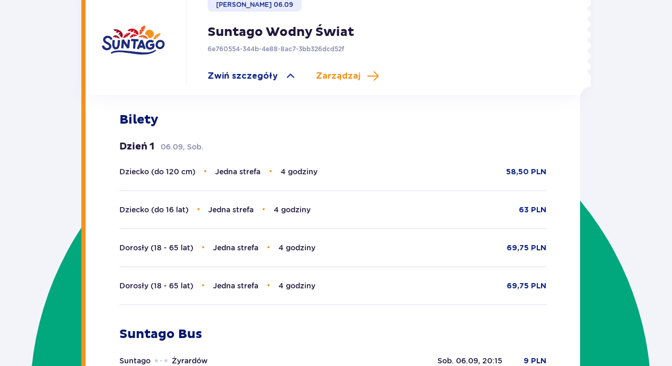
scroll to position [85, 0]
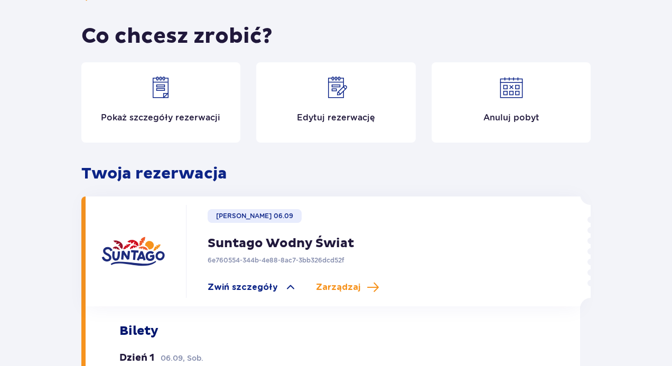
click at [139, 169] on p "Twoja rezerwacja" at bounding box center [336, 174] width 510 height 20
click at [156, 182] on p "Twoja rezerwacja" at bounding box center [336, 174] width 510 height 20
click at [138, 233] on img at bounding box center [132, 251] width 63 height 63
click at [142, 247] on img at bounding box center [132, 251] width 63 height 63
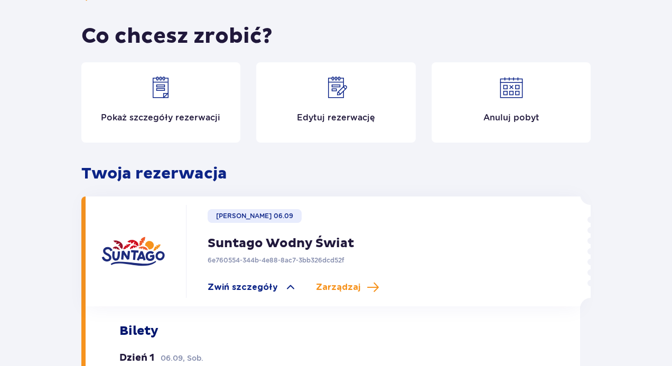
click at [329, 237] on p "Suntago Wodny Świat" at bounding box center [281, 243] width 146 height 16
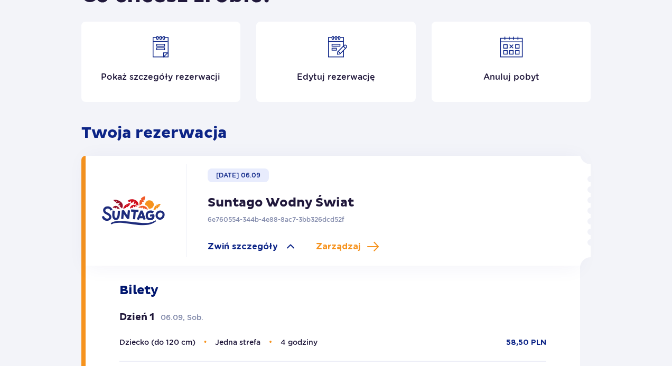
scroll to position [211, 0]
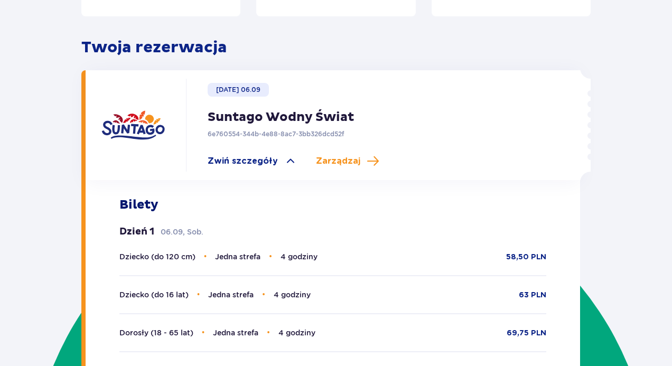
click at [247, 119] on p "Suntago Wodny Świat" at bounding box center [281, 117] width 146 height 16
click at [163, 121] on img at bounding box center [132, 124] width 63 height 63
click at [146, 127] on img at bounding box center [132, 124] width 63 height 63
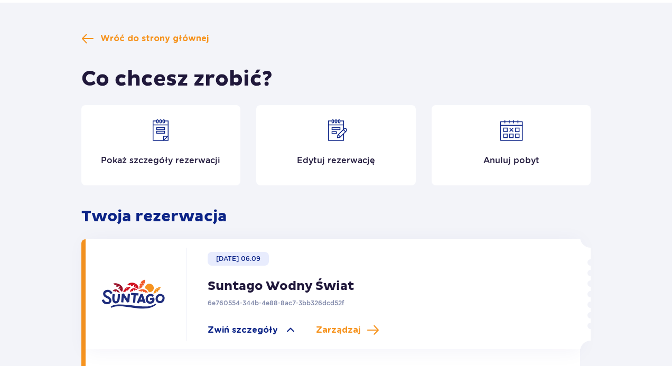
scroll to position [0, 0]
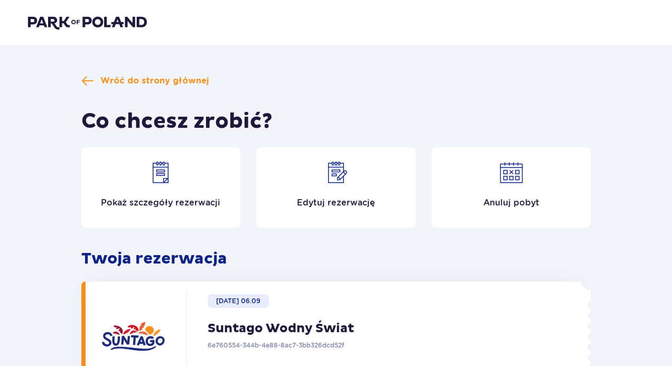
click at [212, 177] on div "Pokaż szczegóły rezerwacji" at bounding box center [160, 187] width 159 height 80
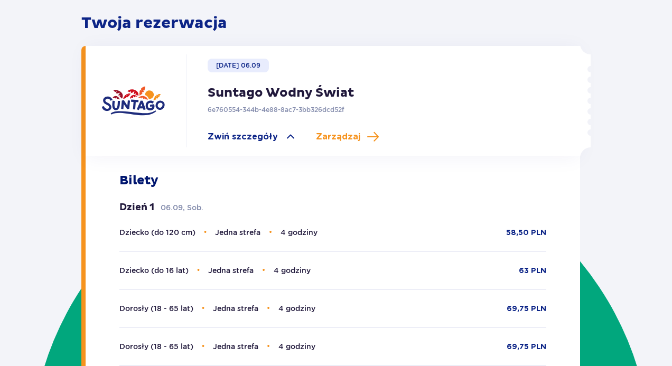
scroll to position [236, 0]
click at [250, 106] on p "6e760554-344b-4e88-8ac7-3bb326dcd52f" at bounding box center [276, 110] width 137 height 10
click at [232, 133] on span "Zwiń szczegóły" at bounding box center [243, 136] width 70 height 12
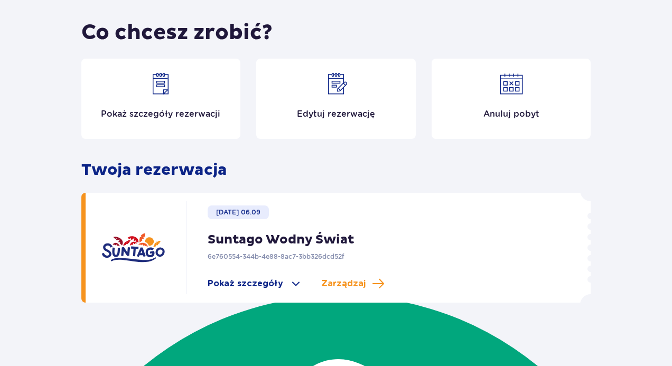
click at [214, 110] on p "Pokaż szczegóły rezerwacji" at bounding box center [160, 114] width 119 height 12
click at [136, 122] on div "Pokaż szczegóły rezerwacji" at bounding box center [160, 99] width 159 height 80
click at [137, 115] on p "Pokaż szczegóły rezerwacji" at bounding box center [160, 114] width 119 height 12
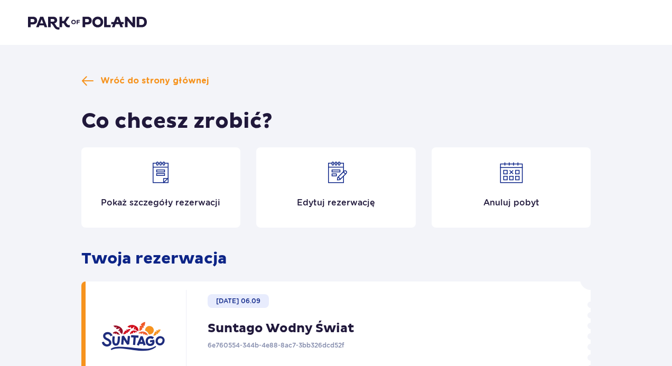
scroll to position [0, 0]
